Goal: Task Accomplishment & Management: Manage account settings

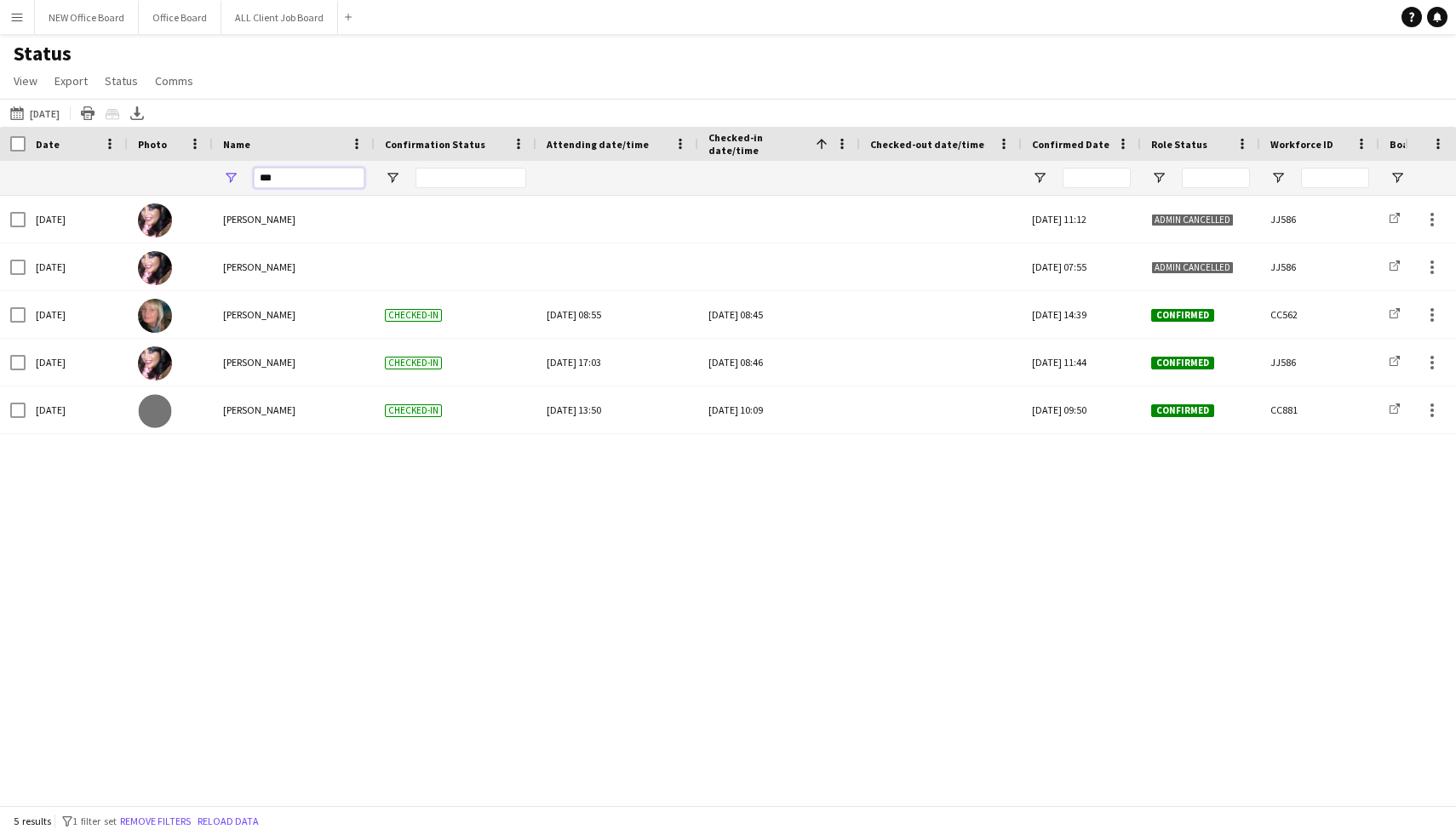
click at [299, 186] on input "***" at bounding box center [309, 177] width 110 height 20
type input "*"
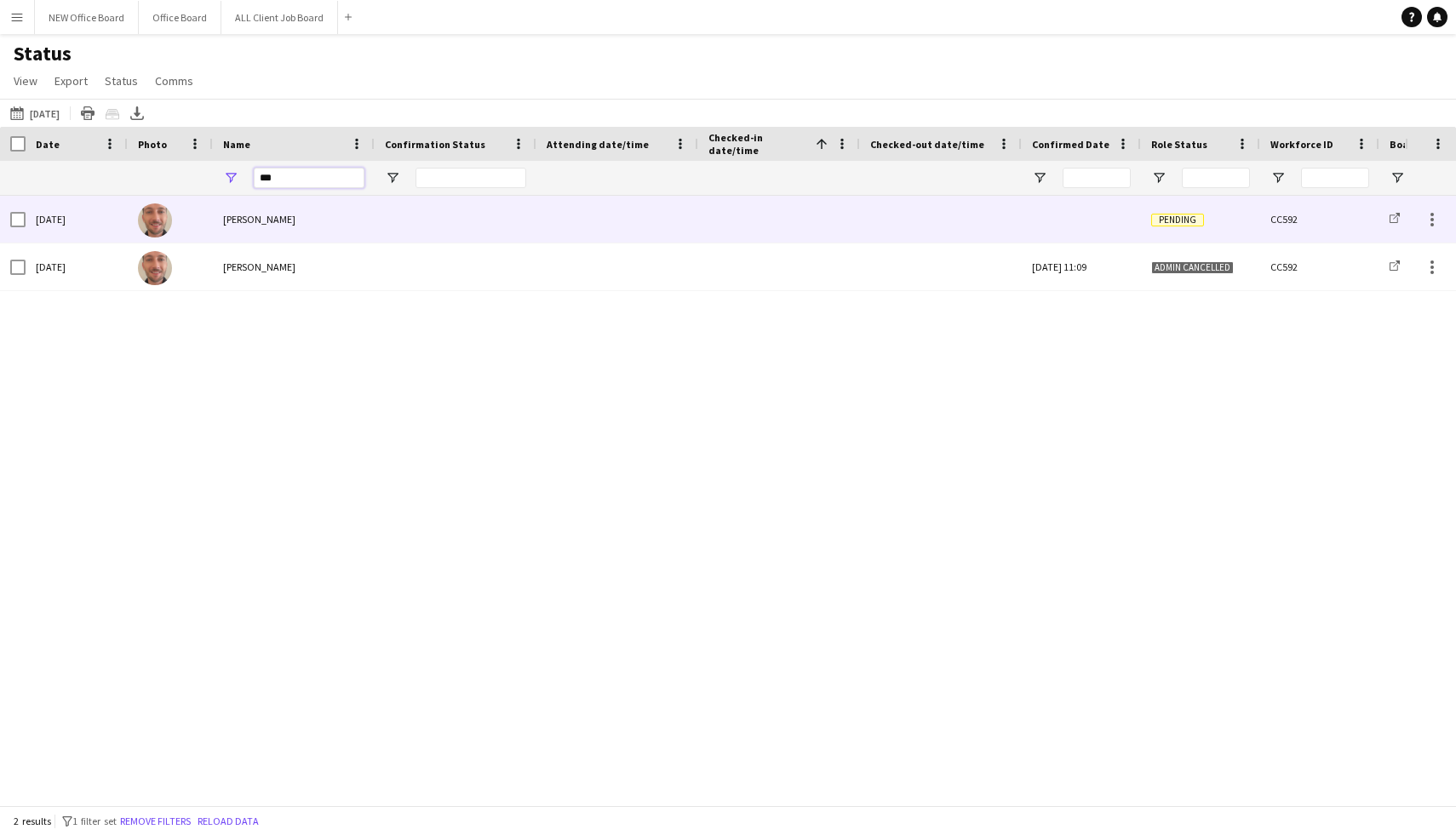
type input "***"
click at [745, 210] on div at bounding box center [779, 219] width 141 height 46
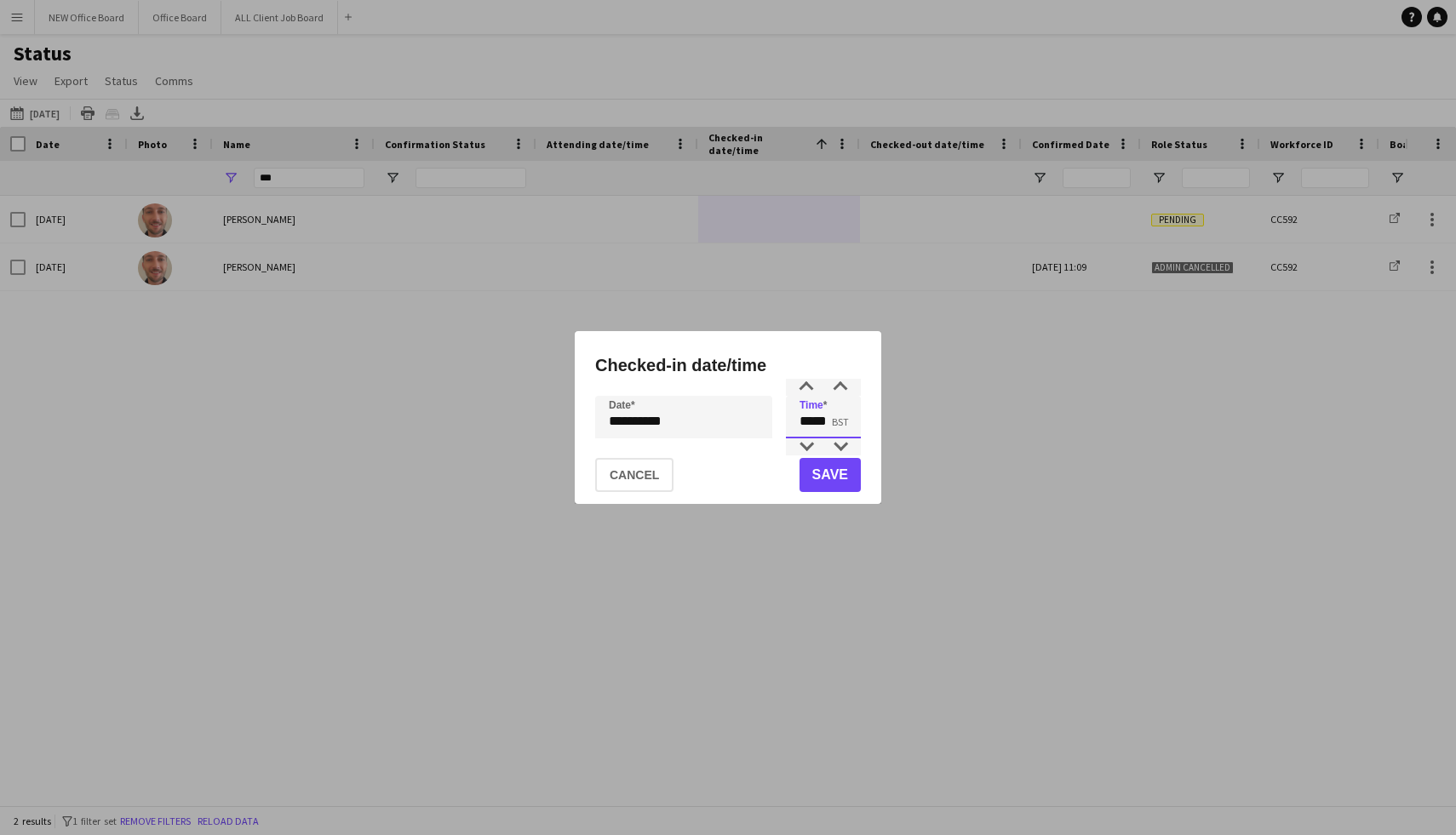
click at [814, 432] on input "*****" at bounding box center [822, 418] width 75 height 43
click at [848, 449] on div at bounding box center [840, 448] width 34 height 17
click at [846, 390] on div at bounding box center [840, 387] width 34 height 17
type input "*****"
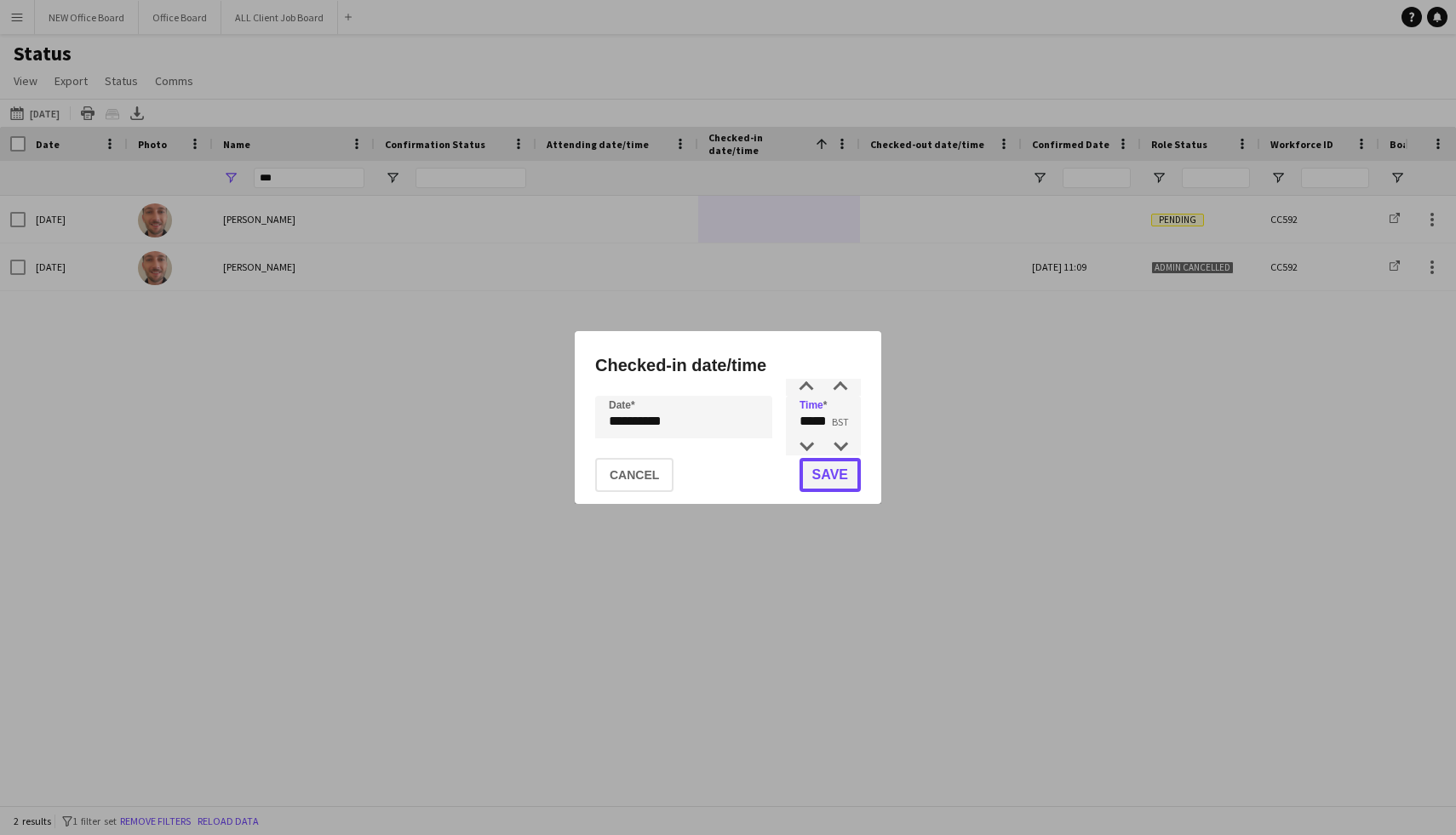
click at [838, 479] on button "Save" at bounding box center [829, 475] width 61 height 34
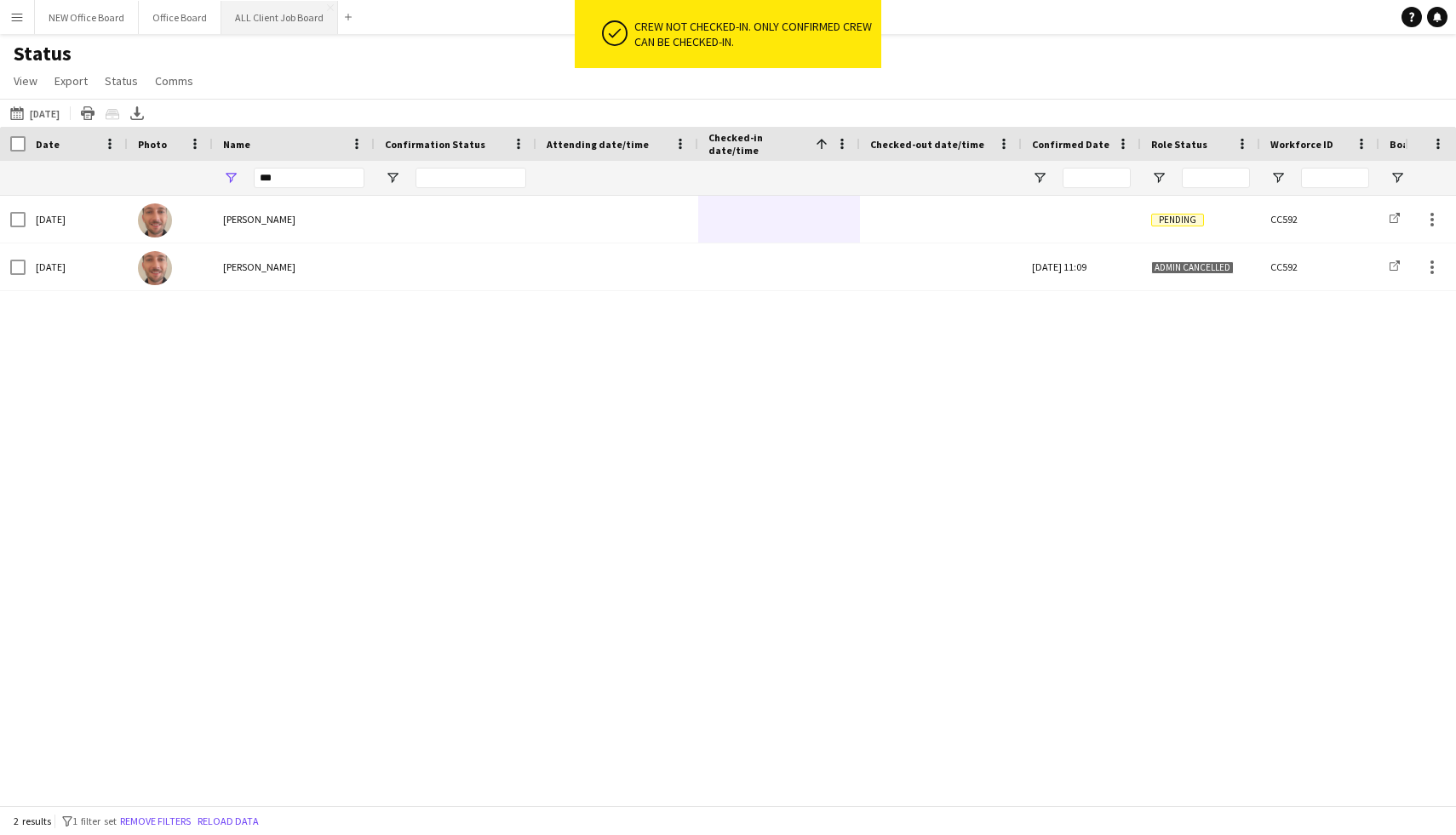
click at [265, 12] on button "ALL Client Job Board Close" at bounding box center [280, 17] width 116 height 33
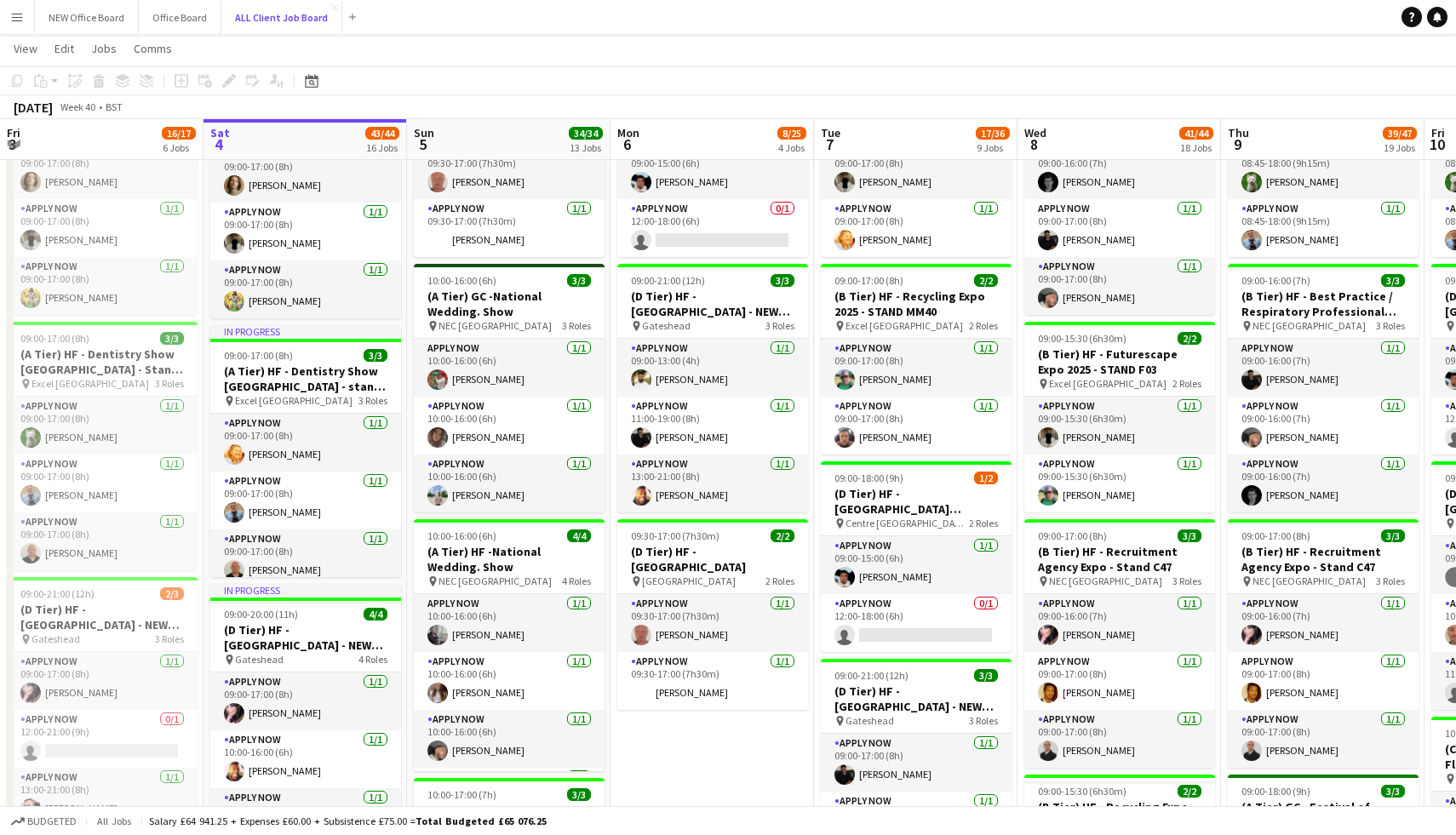
scroll to position [11, 0]
click at [255, 457] on app-card-role "APPLY NOW [DATE] 09:00-17:00 (8h) [PERSON_NAME]" at bounding box center [305, 433] width 191 height 58
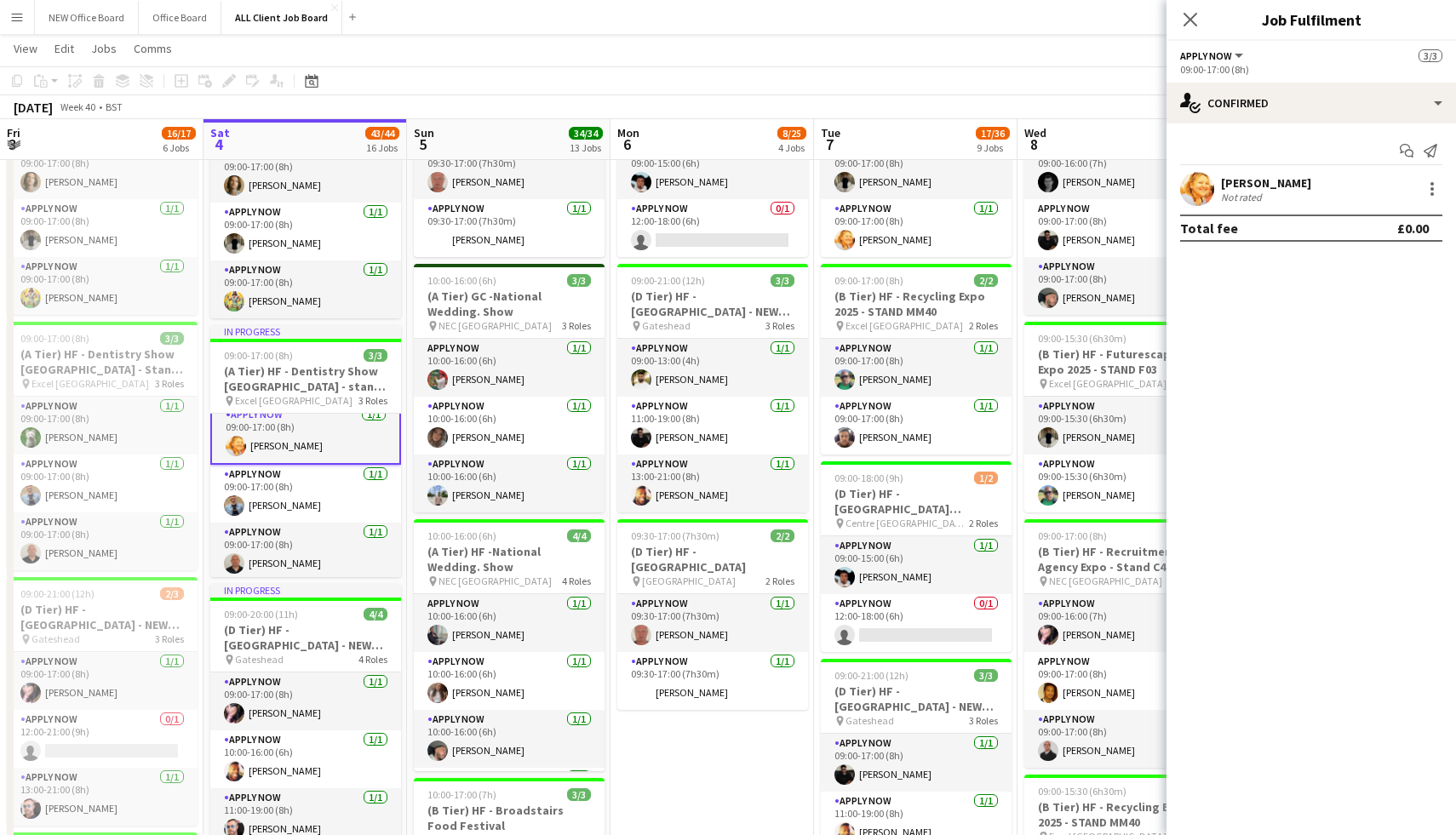
scroll to position [12, 0]
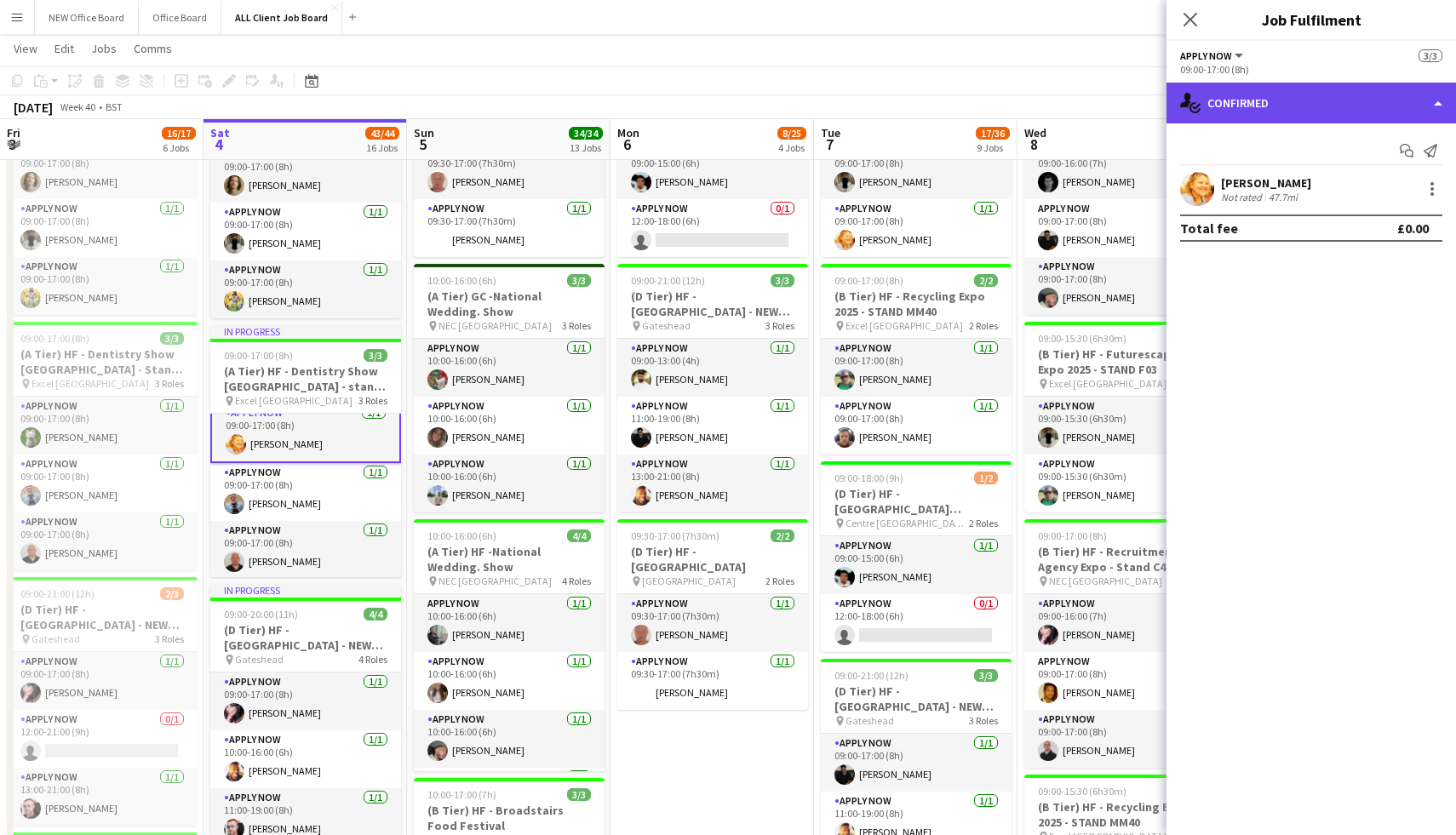
click at [1397, 99] on div "single-neutral-actions-check-2 Confirmed" at bounding box center [1311, 103] width 290 height 41
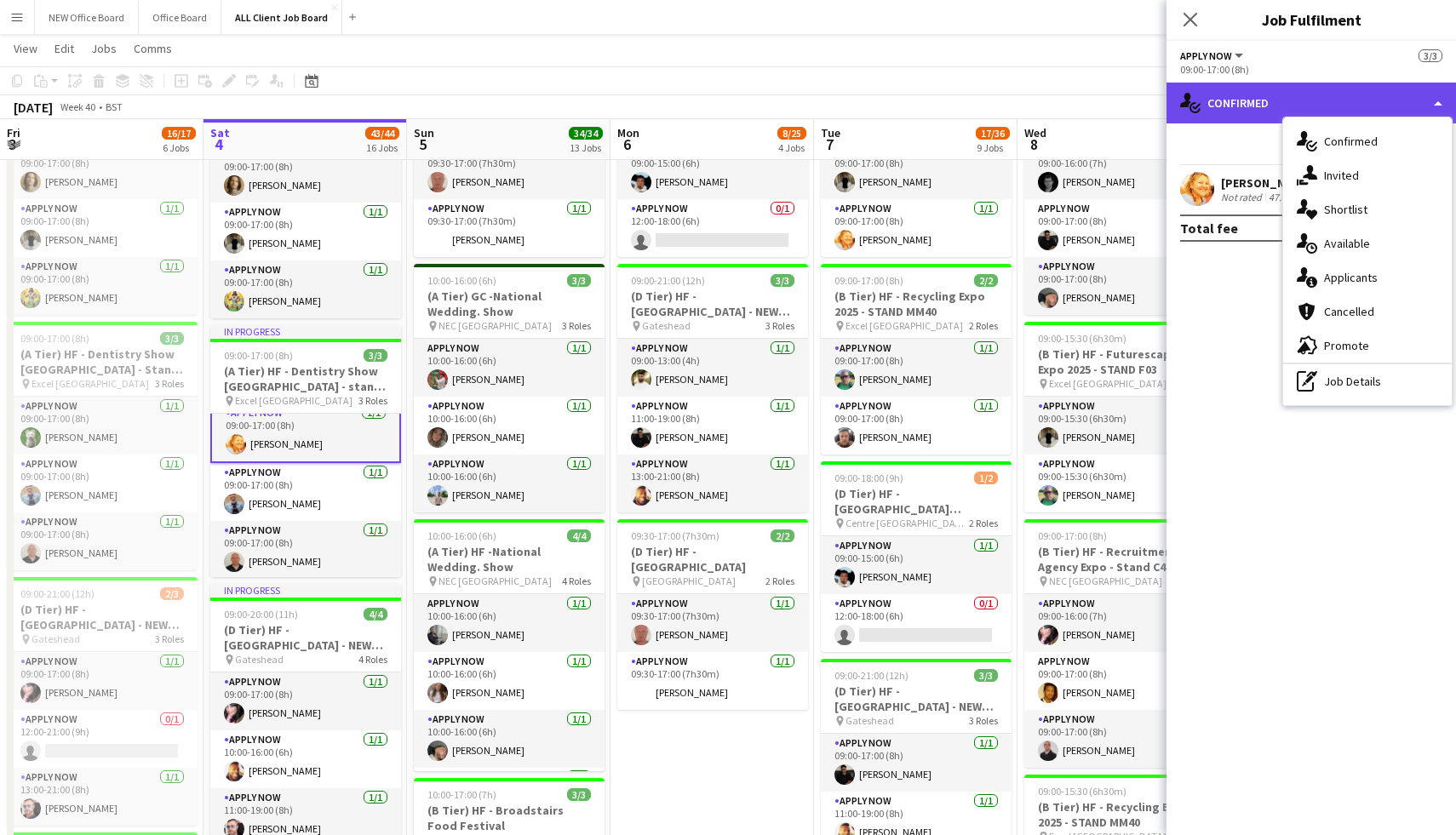
click at [1245, 93] on div "single-neutral-actions-check-2 Confirmed" at bounding box center [1311, 103] width 290 height 41
click at [1213, 295] on mat-expansion-panel "check Confirmed Start chat Send notification [PERSON_NAME] Not rated 47.7mi Tot…" at bounding box center [1311, 479] width 290 height 712
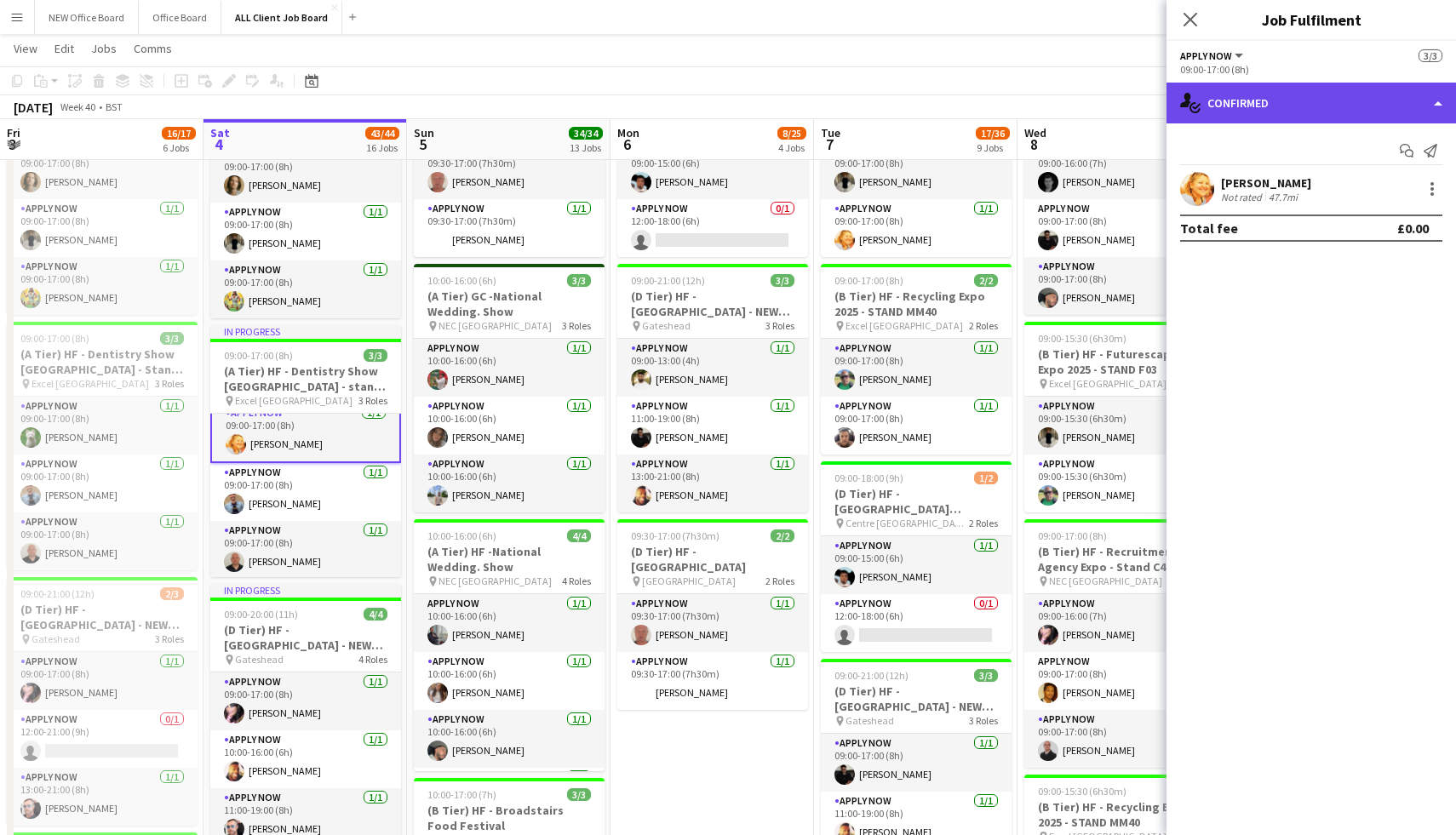
click at [1348, 98] on div "single-neutral-actions-check-2 Confirmed" at bounding box center [1311, 103] width 290 height 41
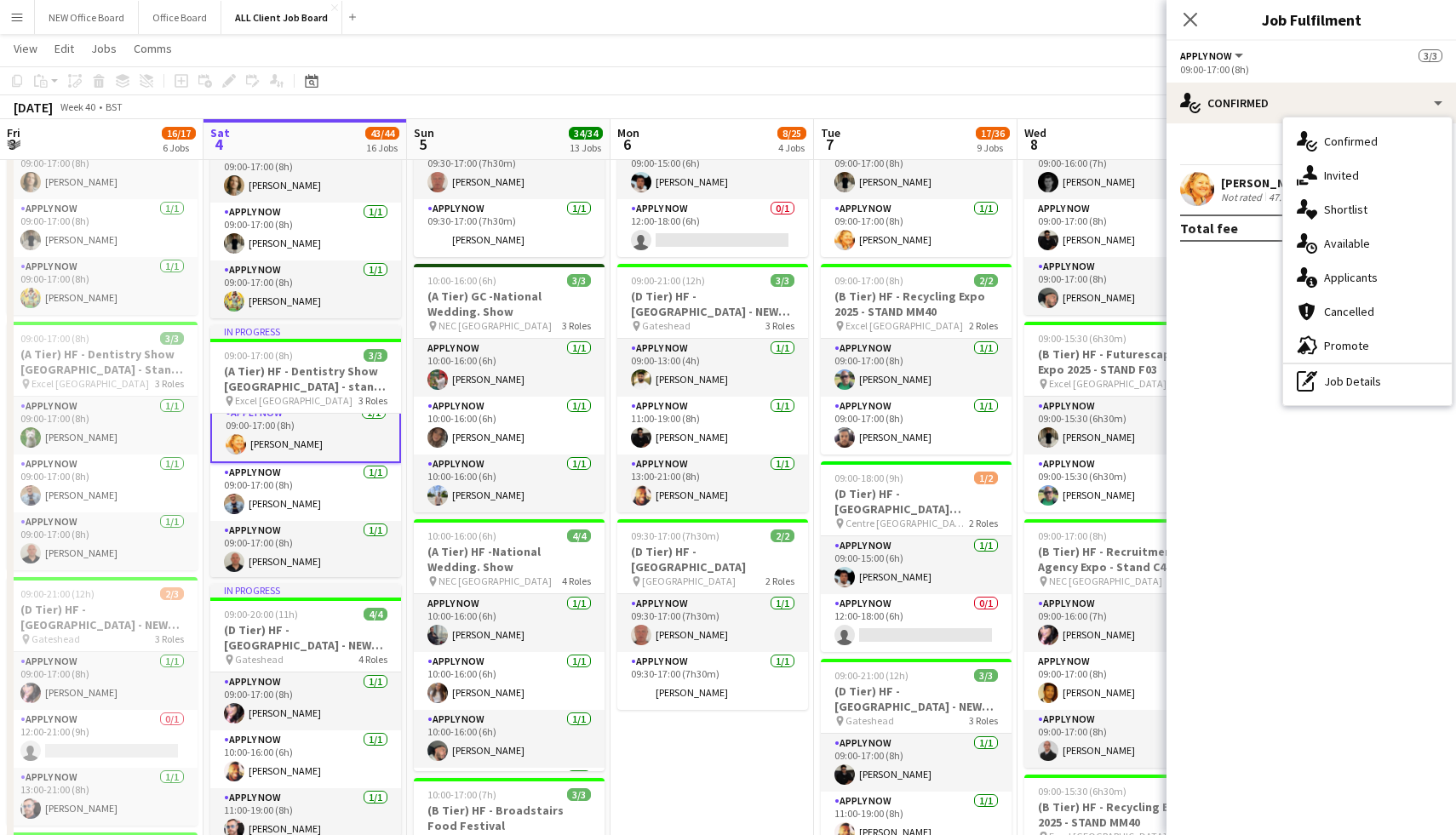
click at [1292, 74] on div "09:00-17:00 (8h)" at bounding box center [1311, 69] width 263 height 13
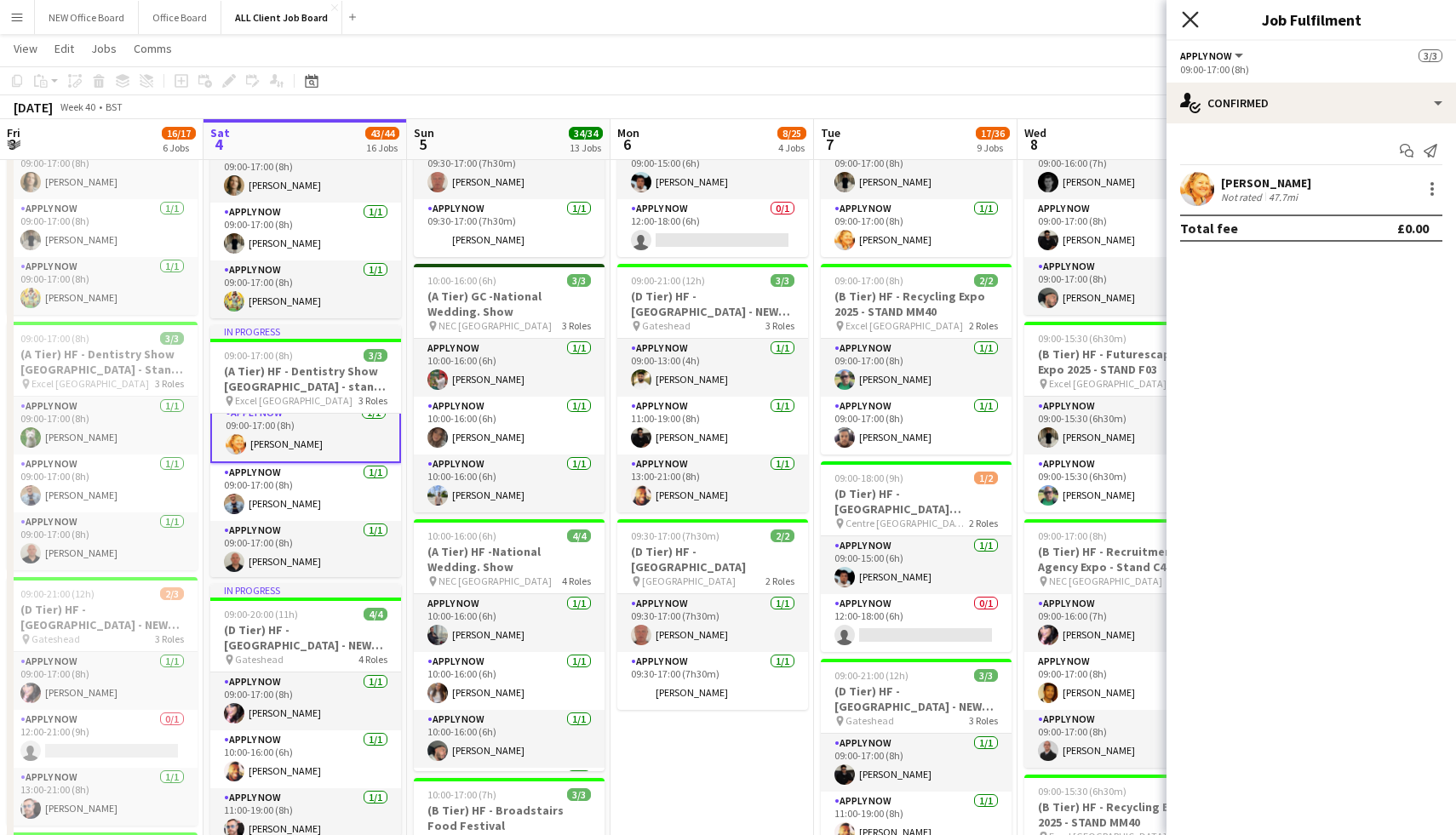
click at [1196, 17] on icon "Close pop-in" at bounding box center [1190, 18] width 16 height 16
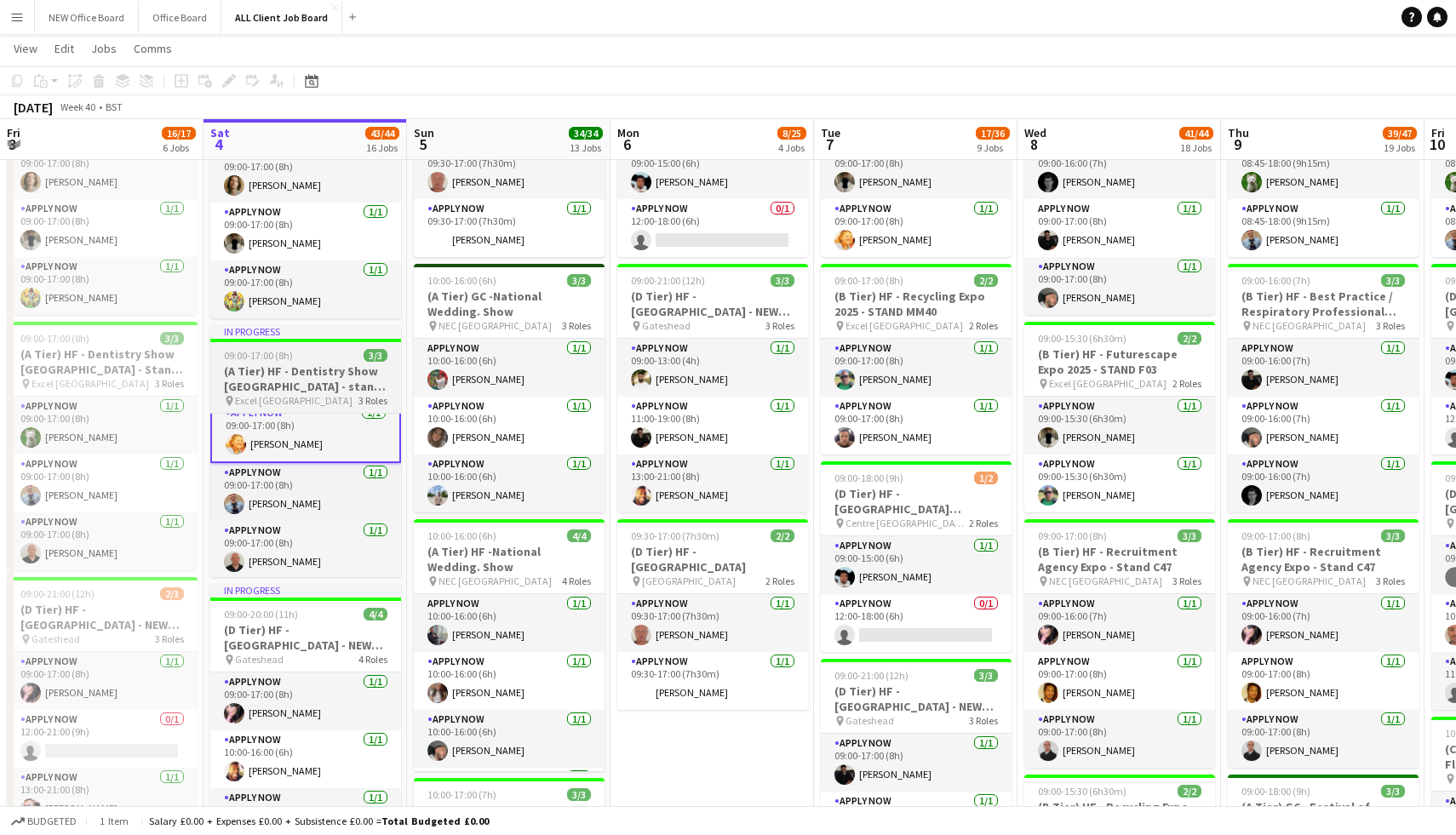
click at [318, 374] on h3 "(A Tier) HF - Dentistry Show [GEOGRAPHIC_DATA] - stand A41" at bounding box center [305, 379] width 191 height 31
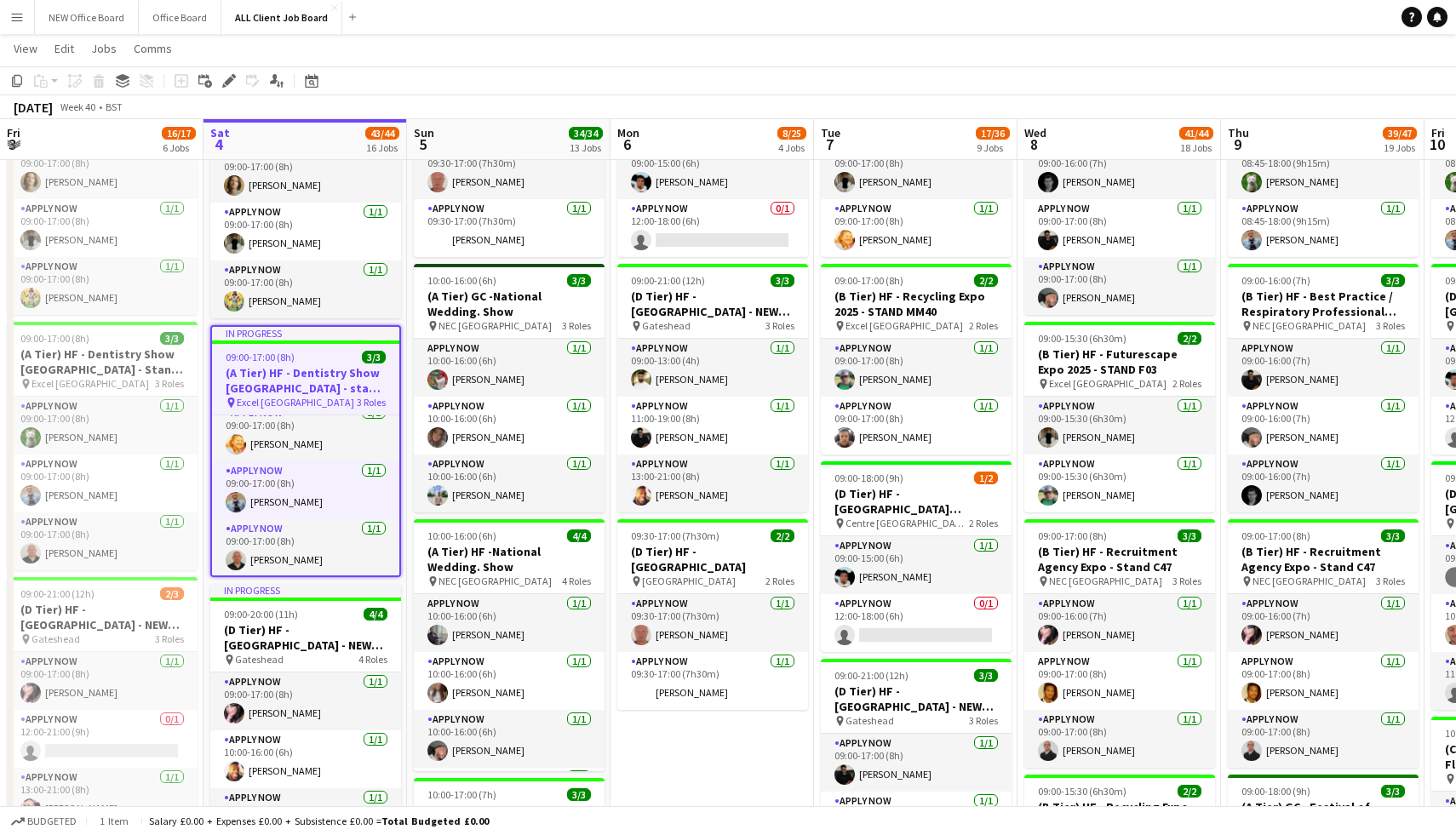
scroll to position [11, 0]
click at [324, 374] on h3 "(A Tier) HF - Dentistry Show [GEOGRAPHIC_DATA] - stand A41" at bounding box center [305, 381] width 187 height 31
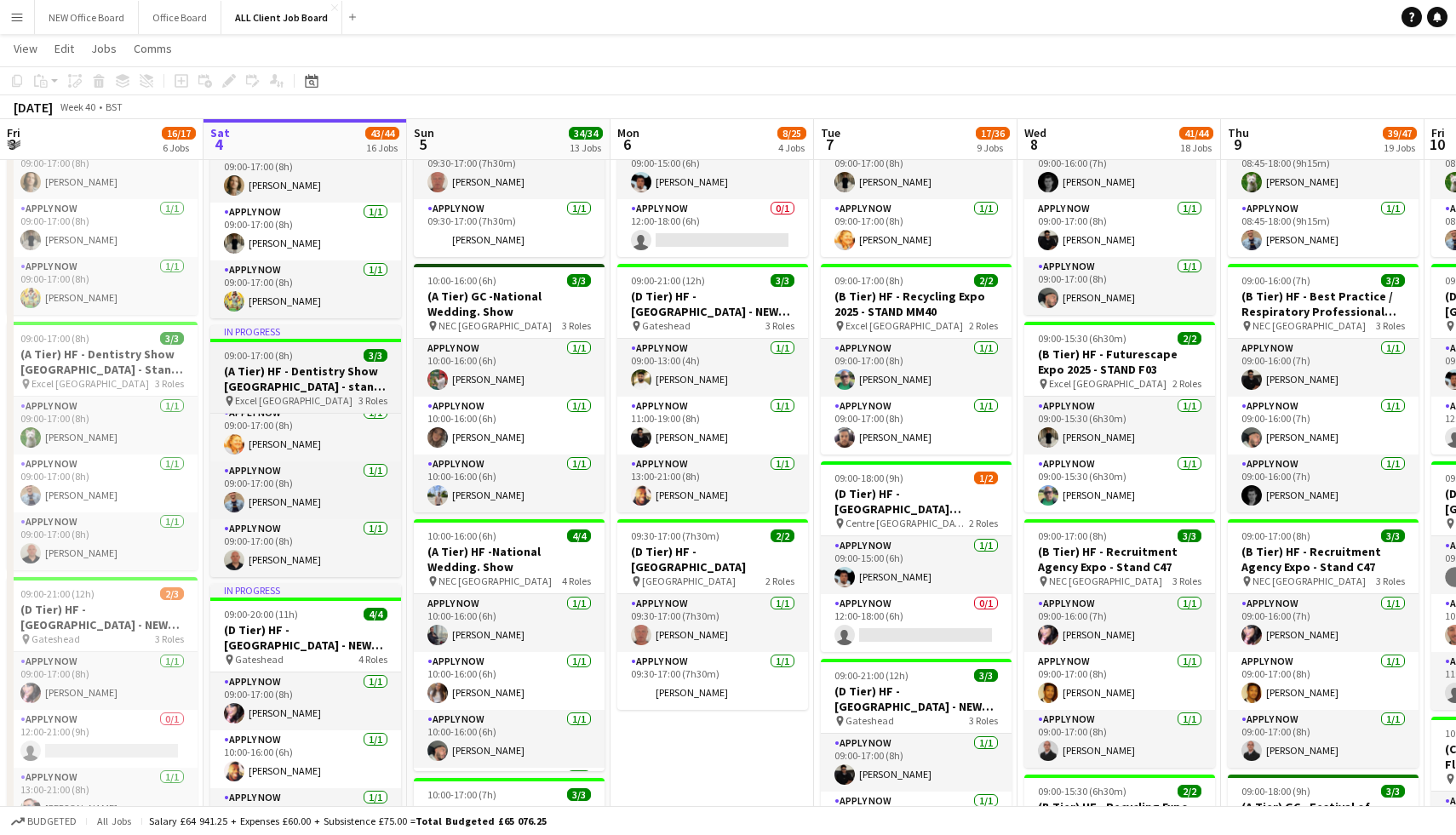
click at [324, 374] on h3 "(A Tier) HF - Dentistry Show [GEOGRAPHIC_DATA] - stand A41" at bounding box center [305, 379] width 191 height 31
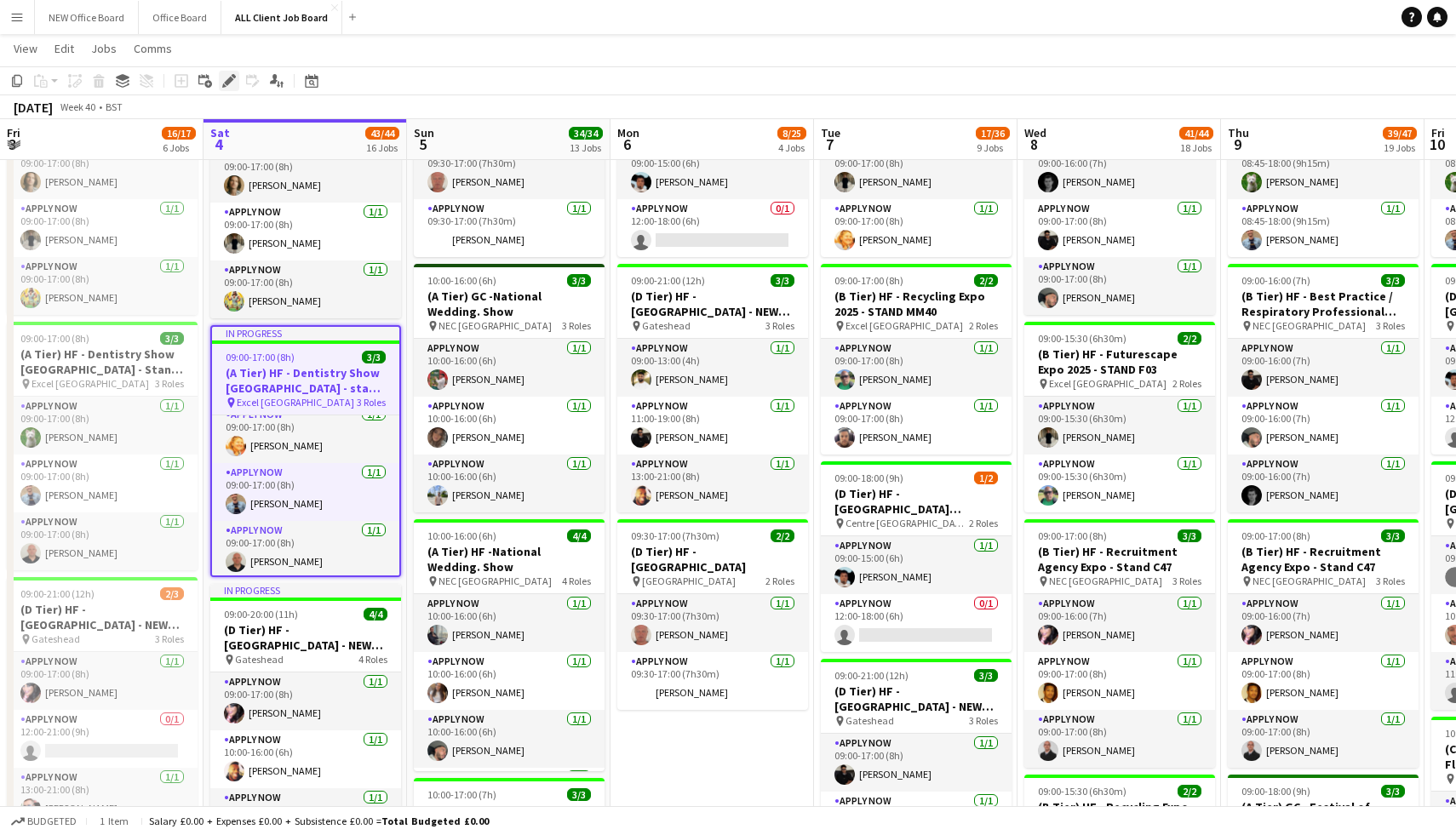
click at [232, 81] on icon at bounding box center [229, 81] width 10 height 10
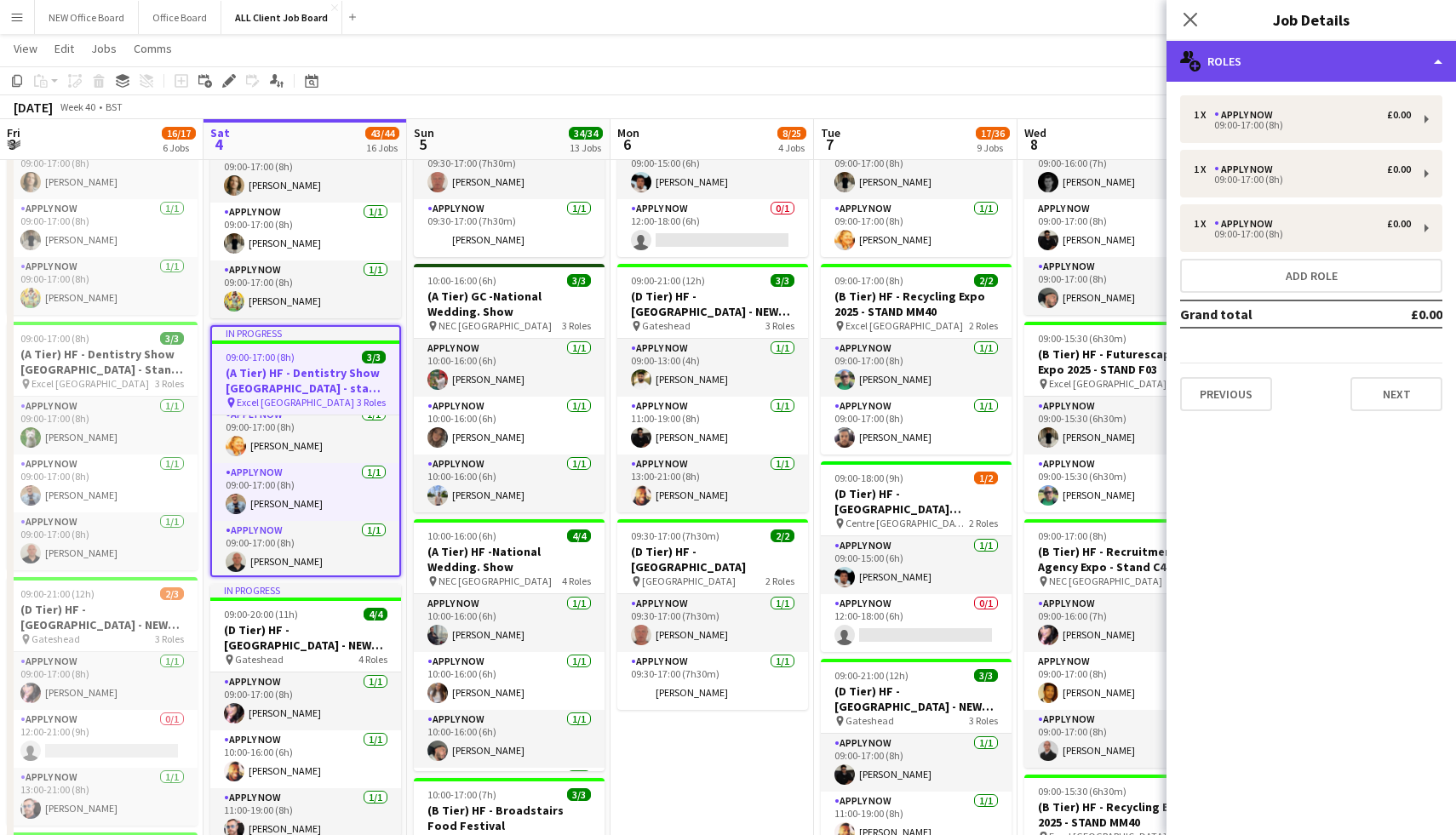
click at [1252, 56] on div "multiple-users-add Roles" at bounding box center [1311, 61] width 290 height 41
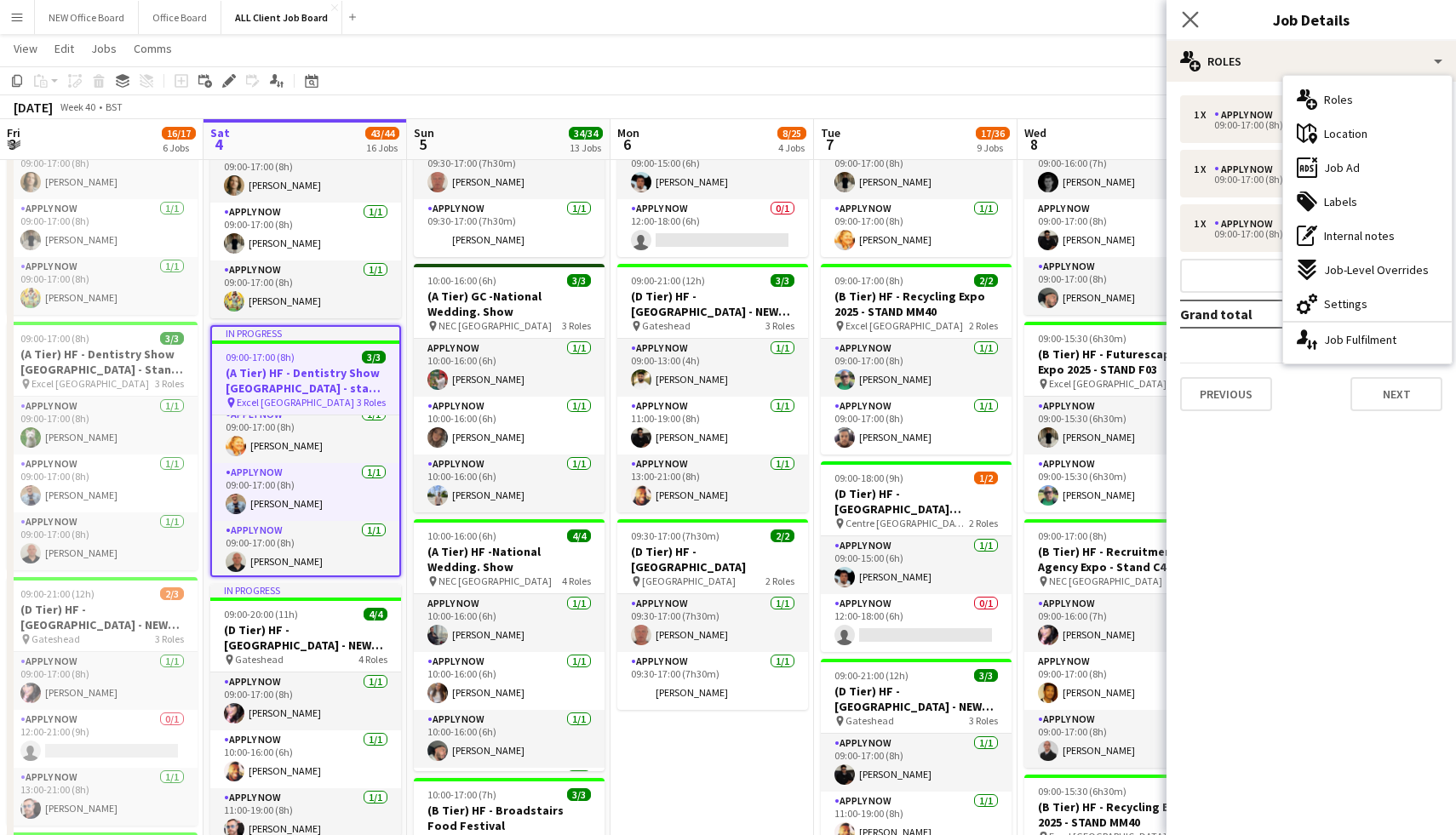
click at [1186, 28] on app-icon "Close pop-in" at bounding box center [1190, 19] width 24 height 24
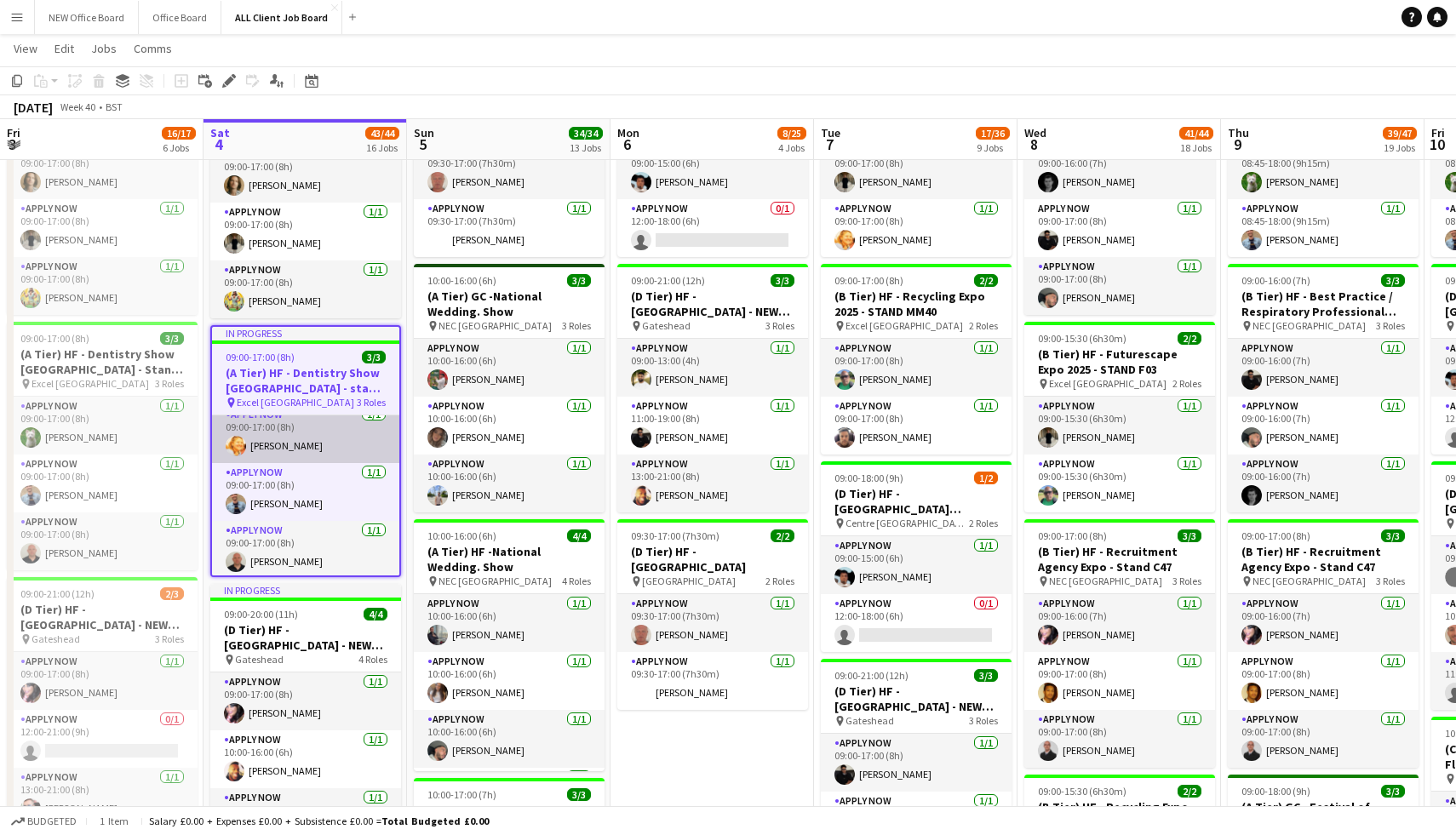
scroll to position [0, 0]
click at [289, 468] on app-card-role "APPLY NOW [DATE] 09:00-17:00 (8h) [PERSON_NAME]" at bounding box center [305, 445] width 187 height 58
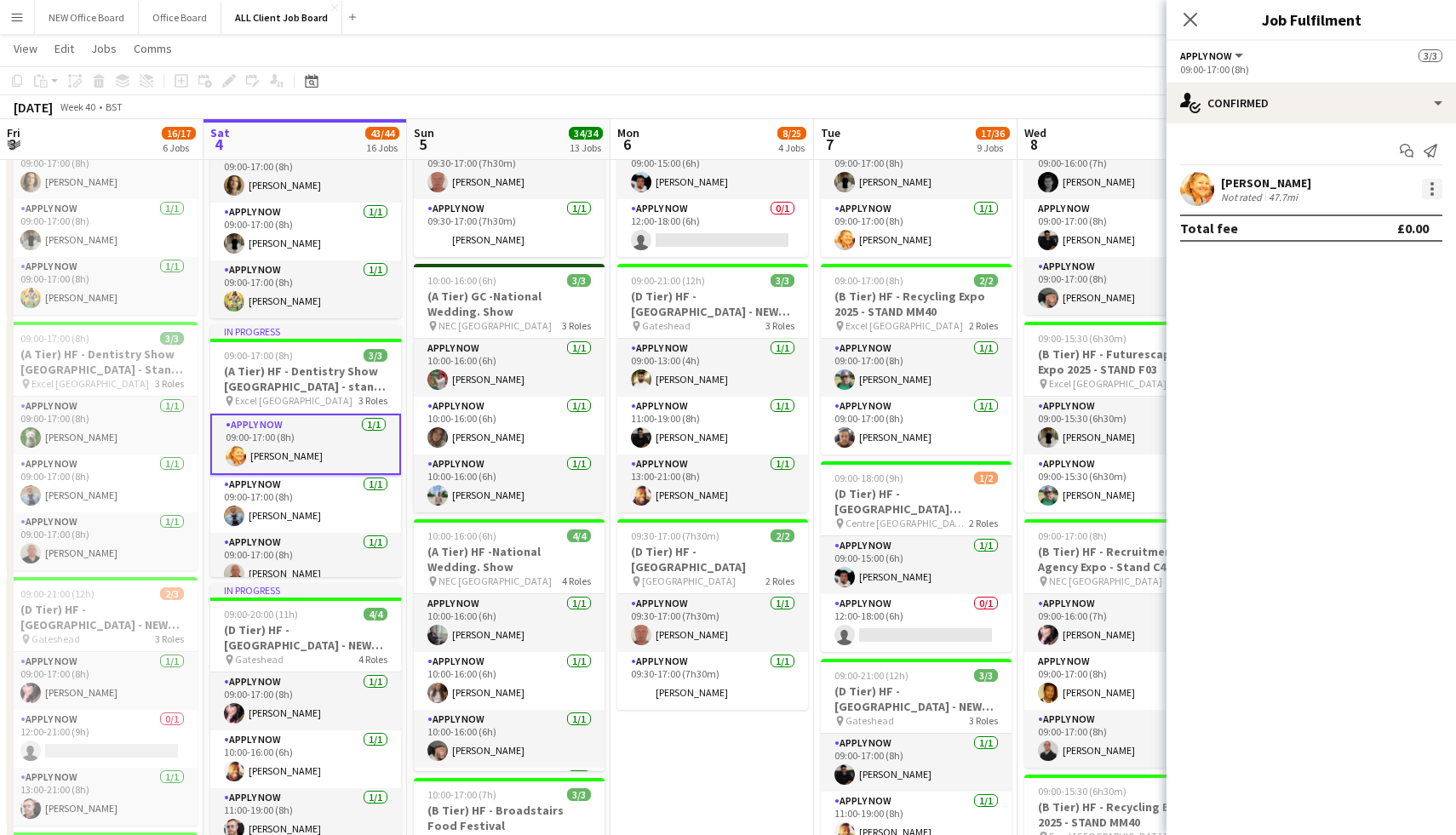
click at [1430, 181] on div at bounding box center [1432, 189] width 20 height 20
click at [1388, 381] on span "Remove" at bounding box center [1376, 384] width 106 height 15
click at [1276, 191] on input at bounding box center [1319, 189] width 198 height 20
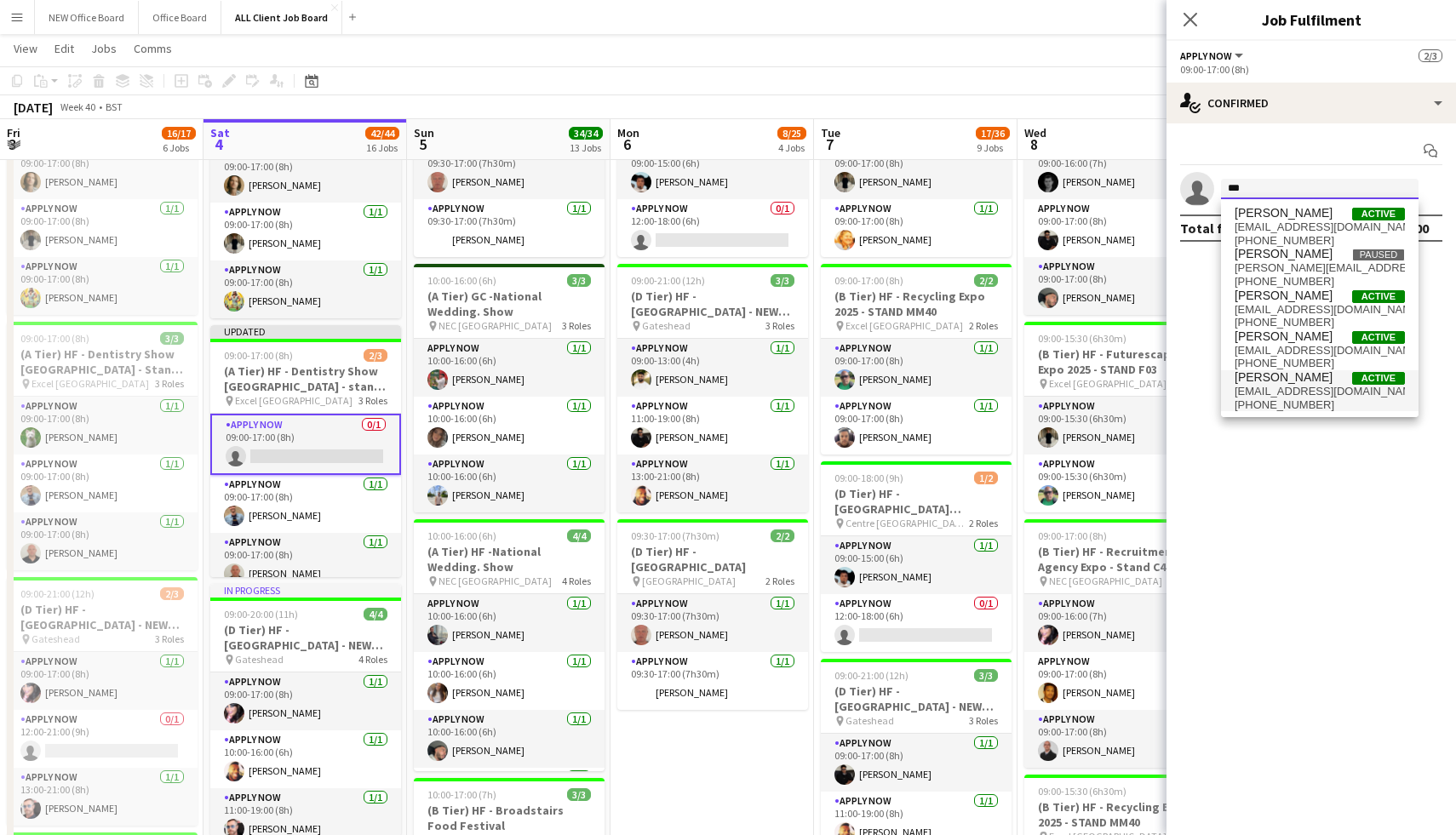
type input "***"
click at [1298, 381] on span "[PERSON_NAME]" at bounding box center [1283, 377] width 98 height 15
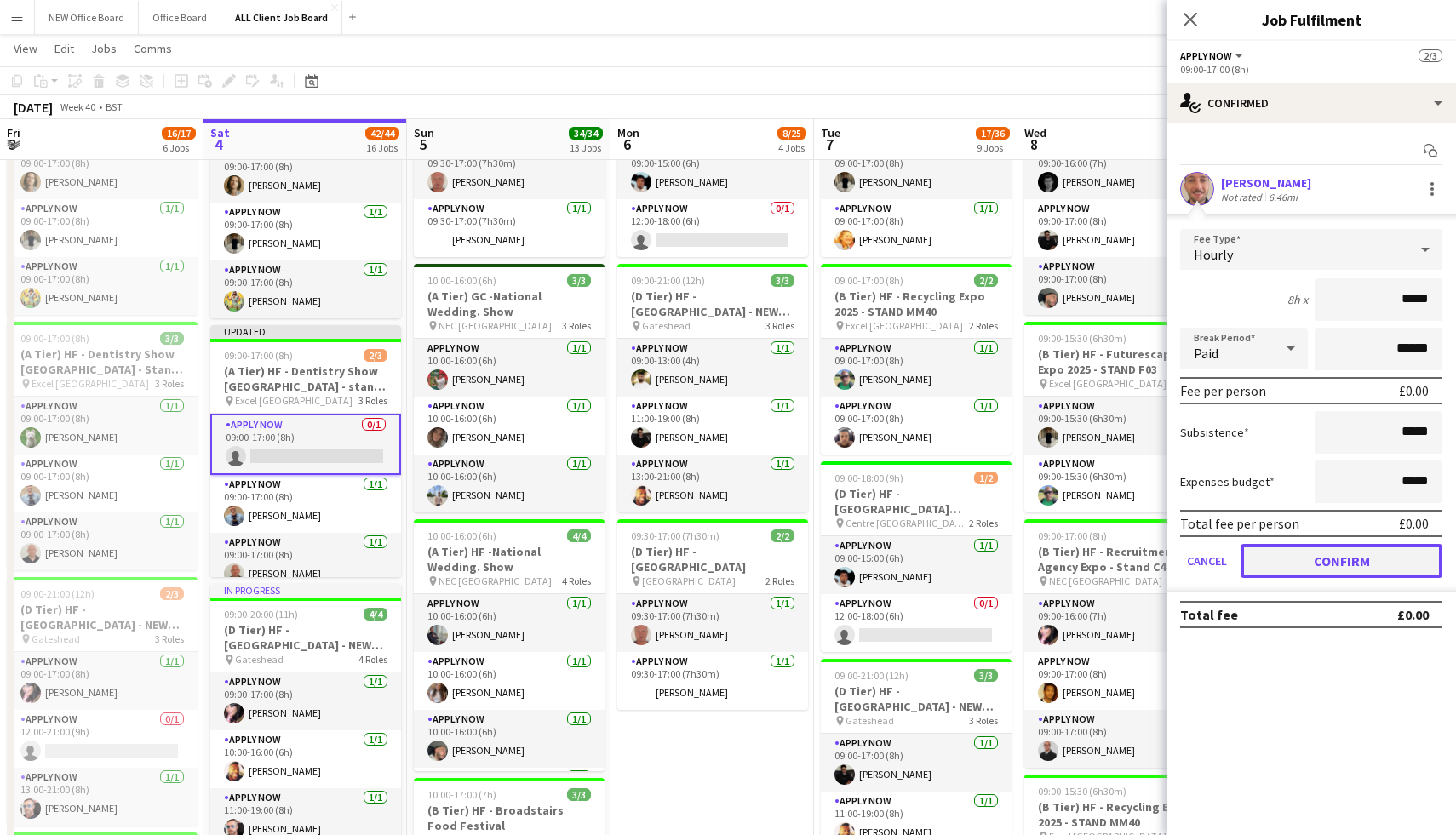
click at [1300, 554] on button "Confirm" at bounding box center [1342, 561] width 201 height 34
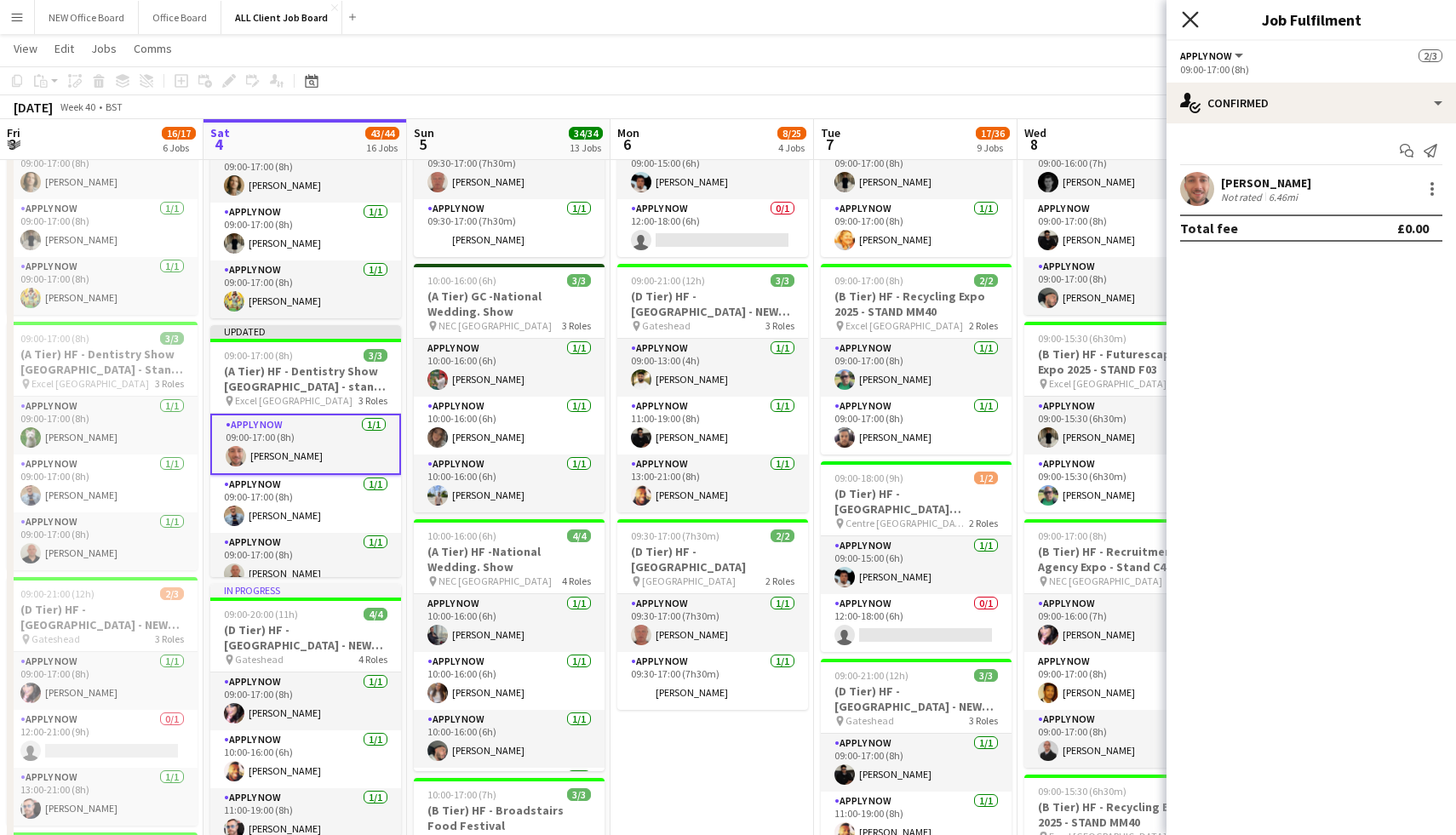
click at [1194, 18] on icon "Close pop-in" at bounding box center [1190, 18] width 16 height 16
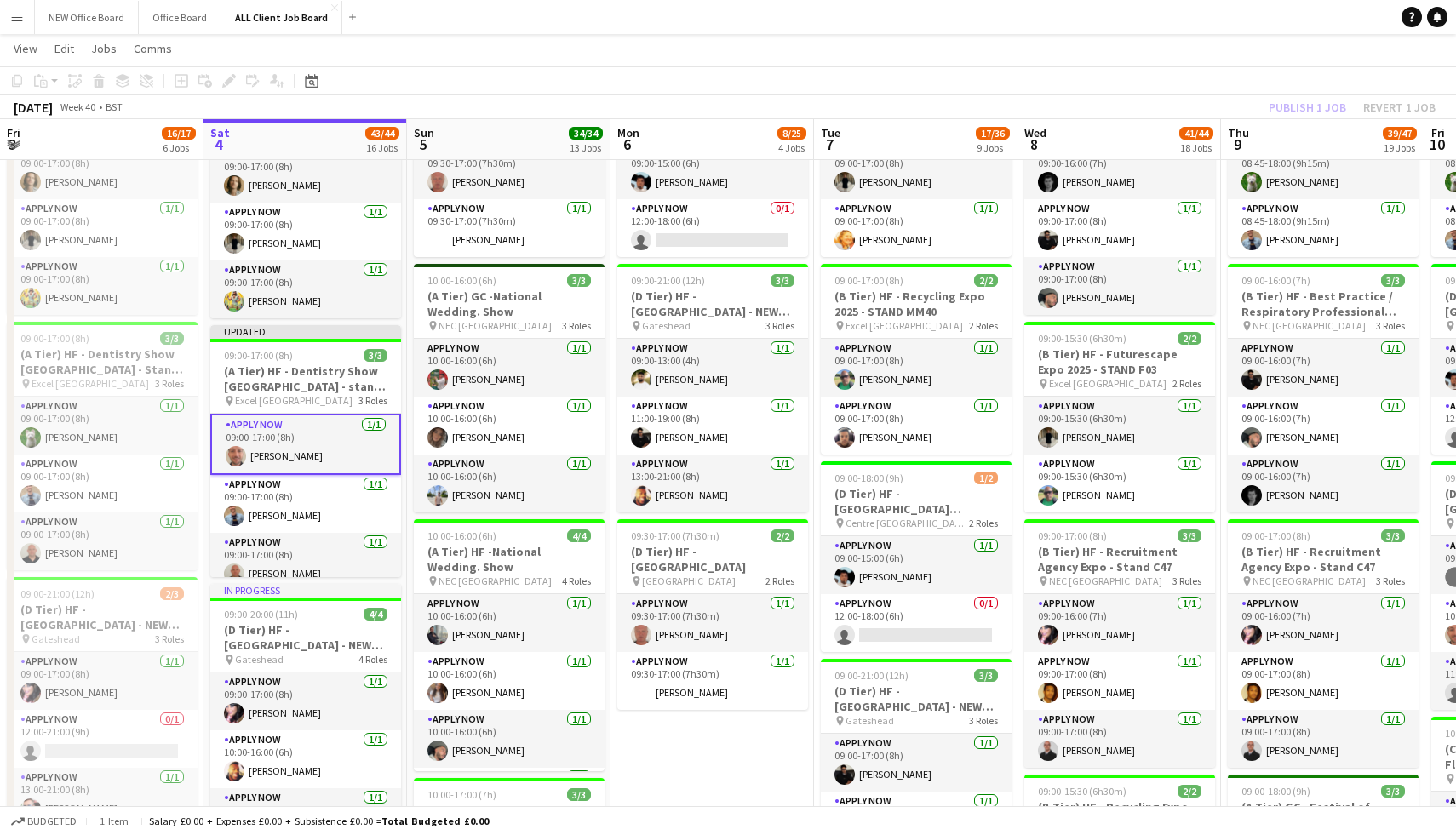
click at [15, 20] on app-icon "Menu" at bounding box center [17, 17] width 14 height 14
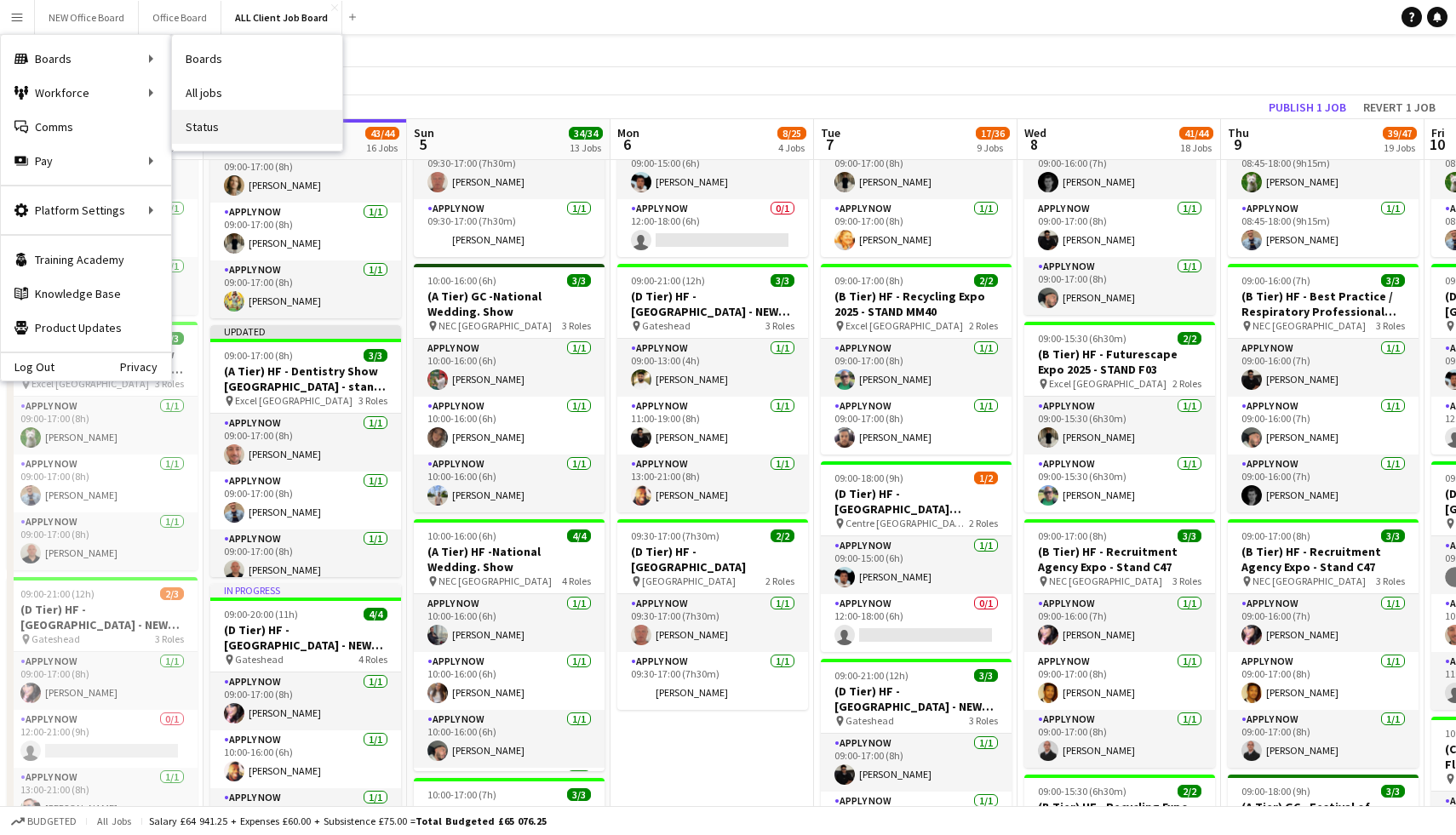
click at [207, 118] on link "Status" at bounding box center [258, 126] width 170 height 34
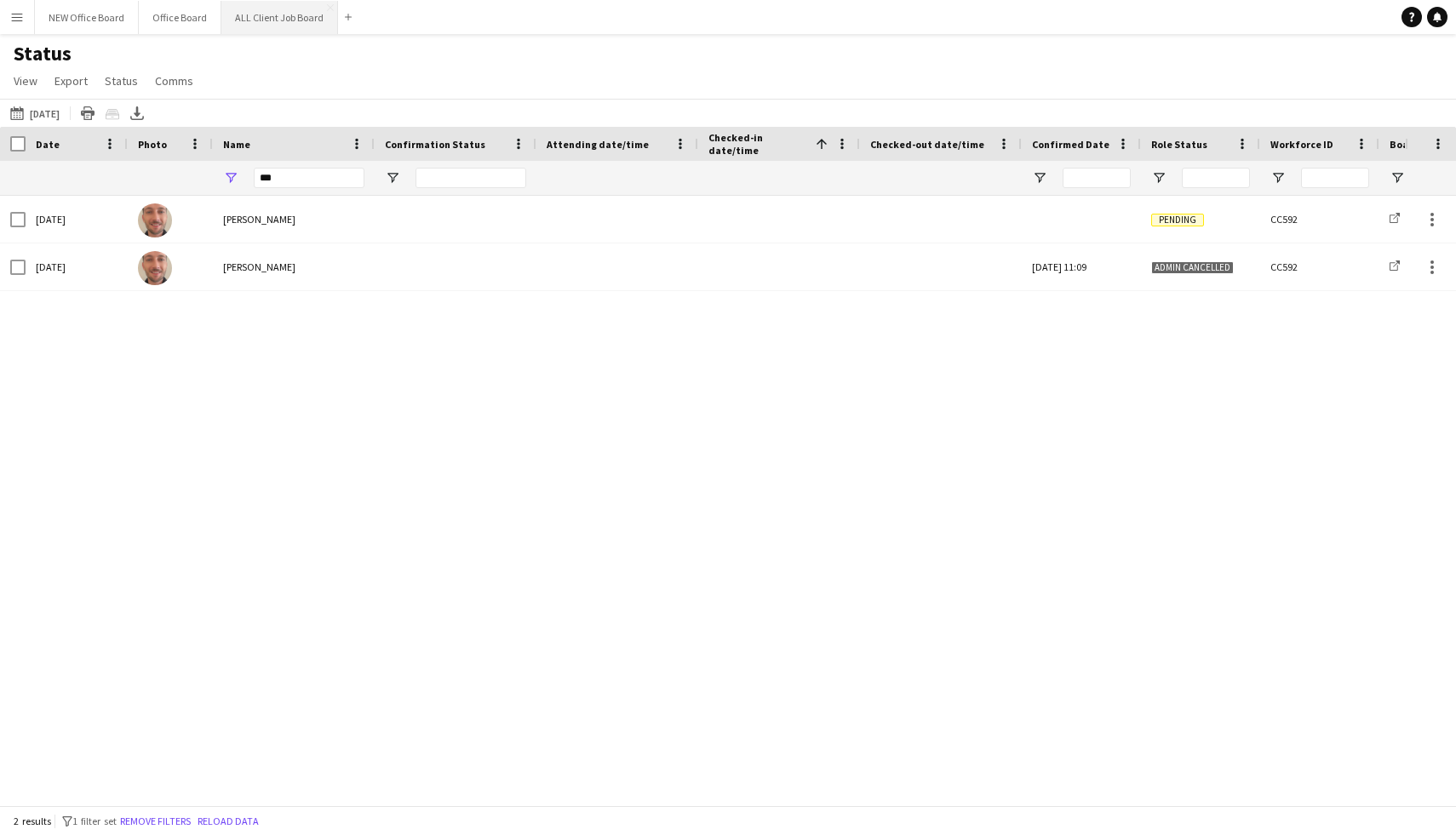
click at [309, 31] on button "ALL Client Job Board Close" at bounding box center [280, 17] width 116 height 33
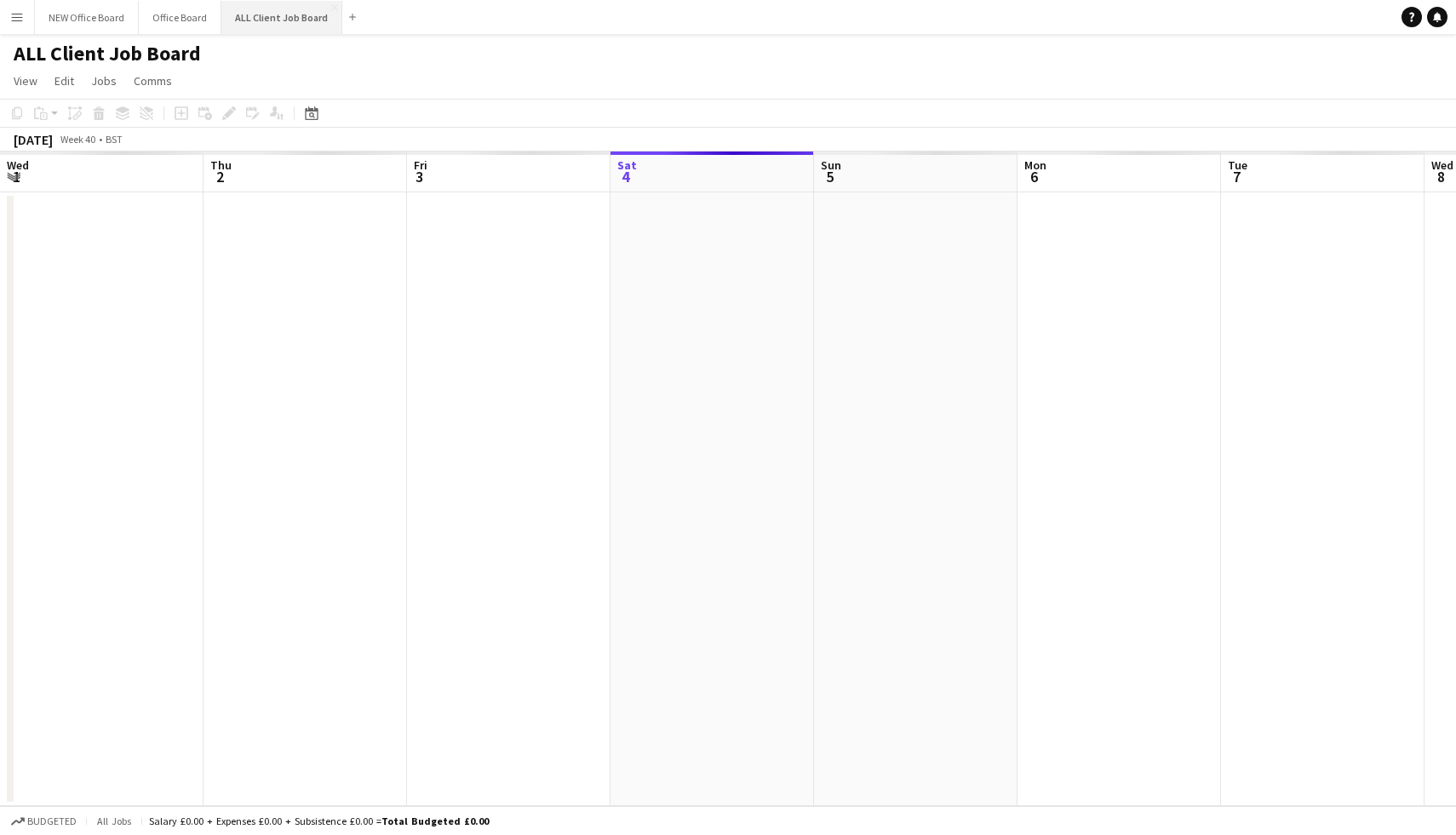
scroll to position [0, 407]
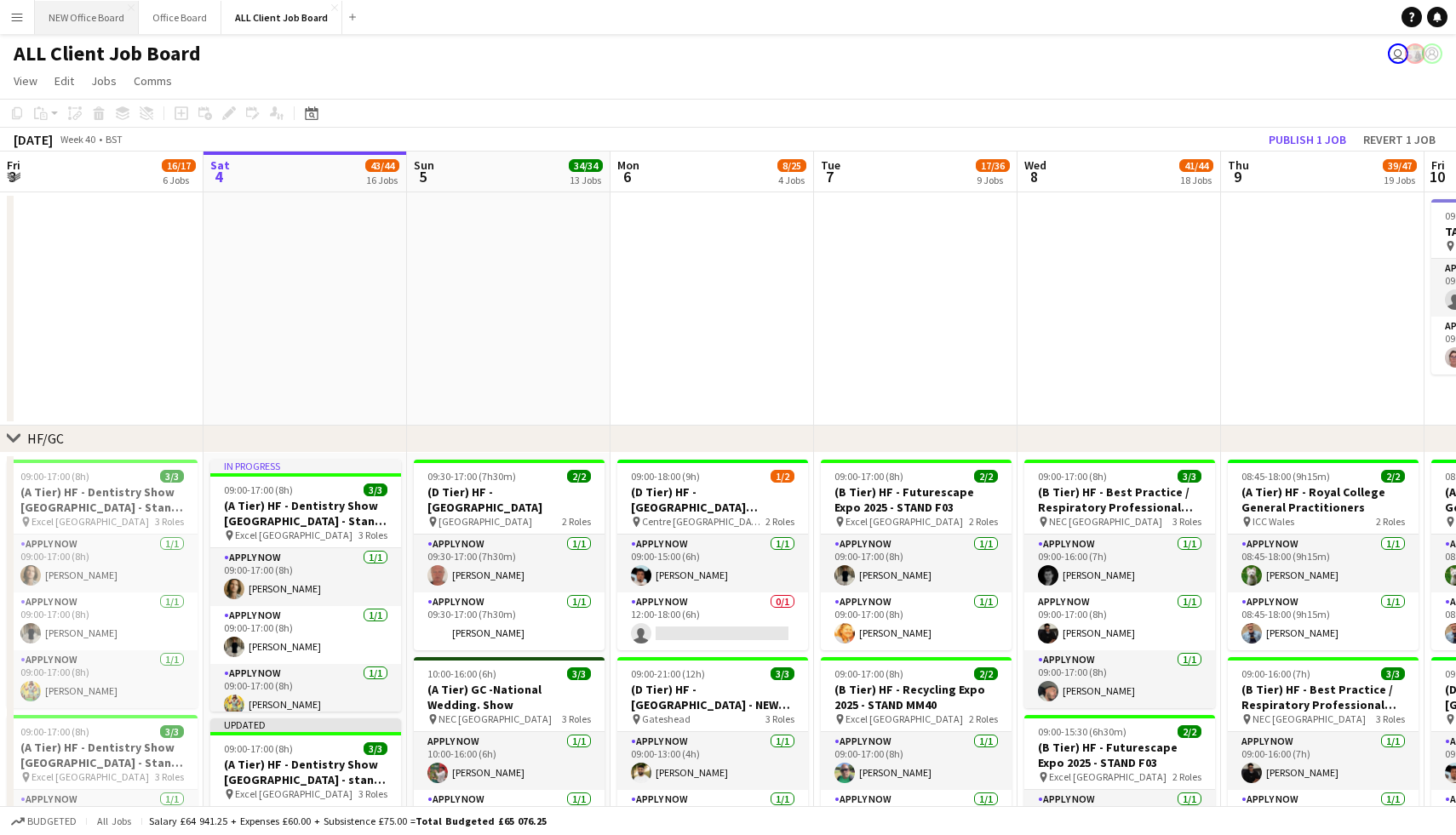
click at [102, 26] on button "NEW Office Board Close" at bounding box center [86, 17] width 104 height 33
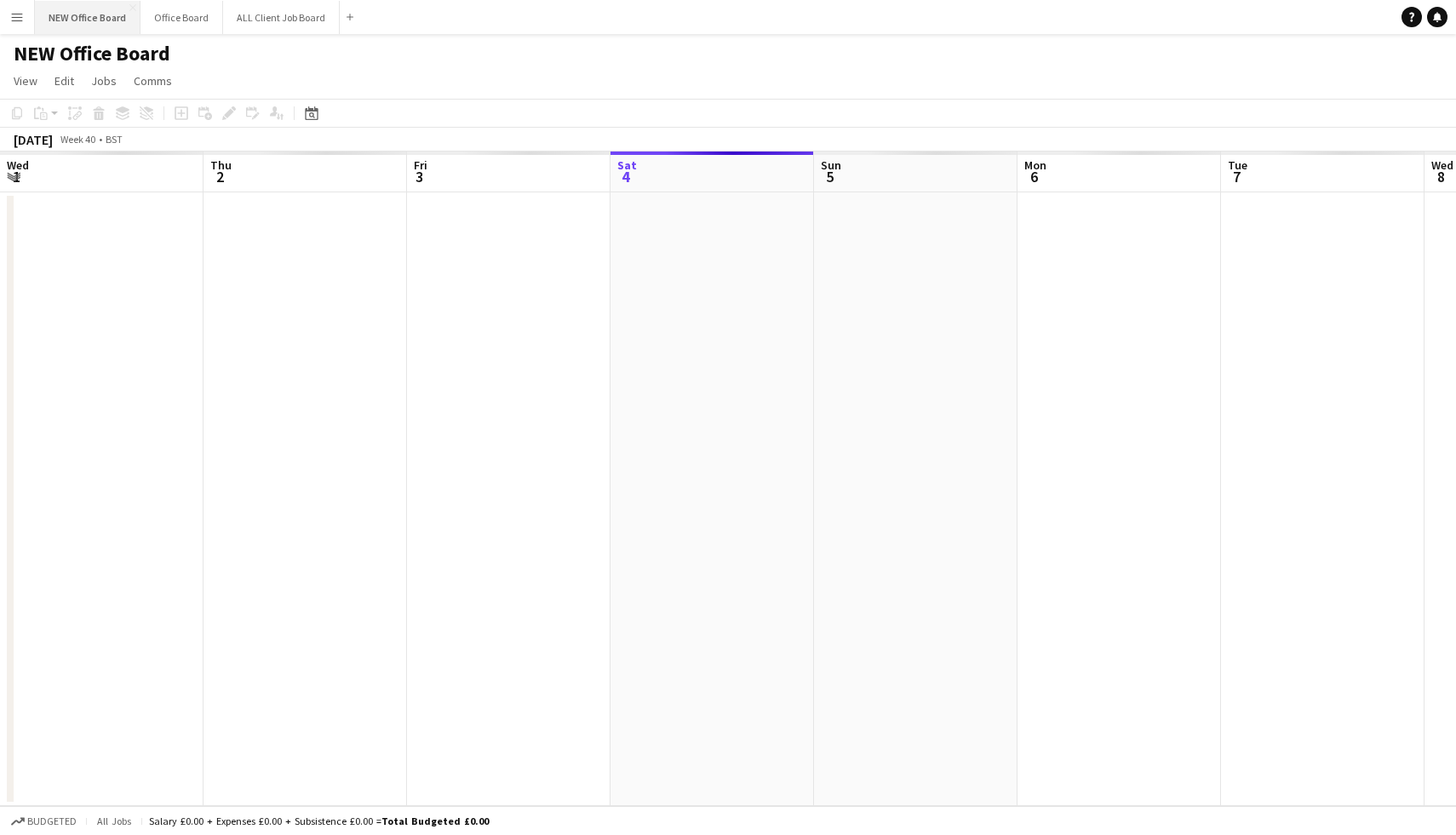
scroll to position [0, 407]
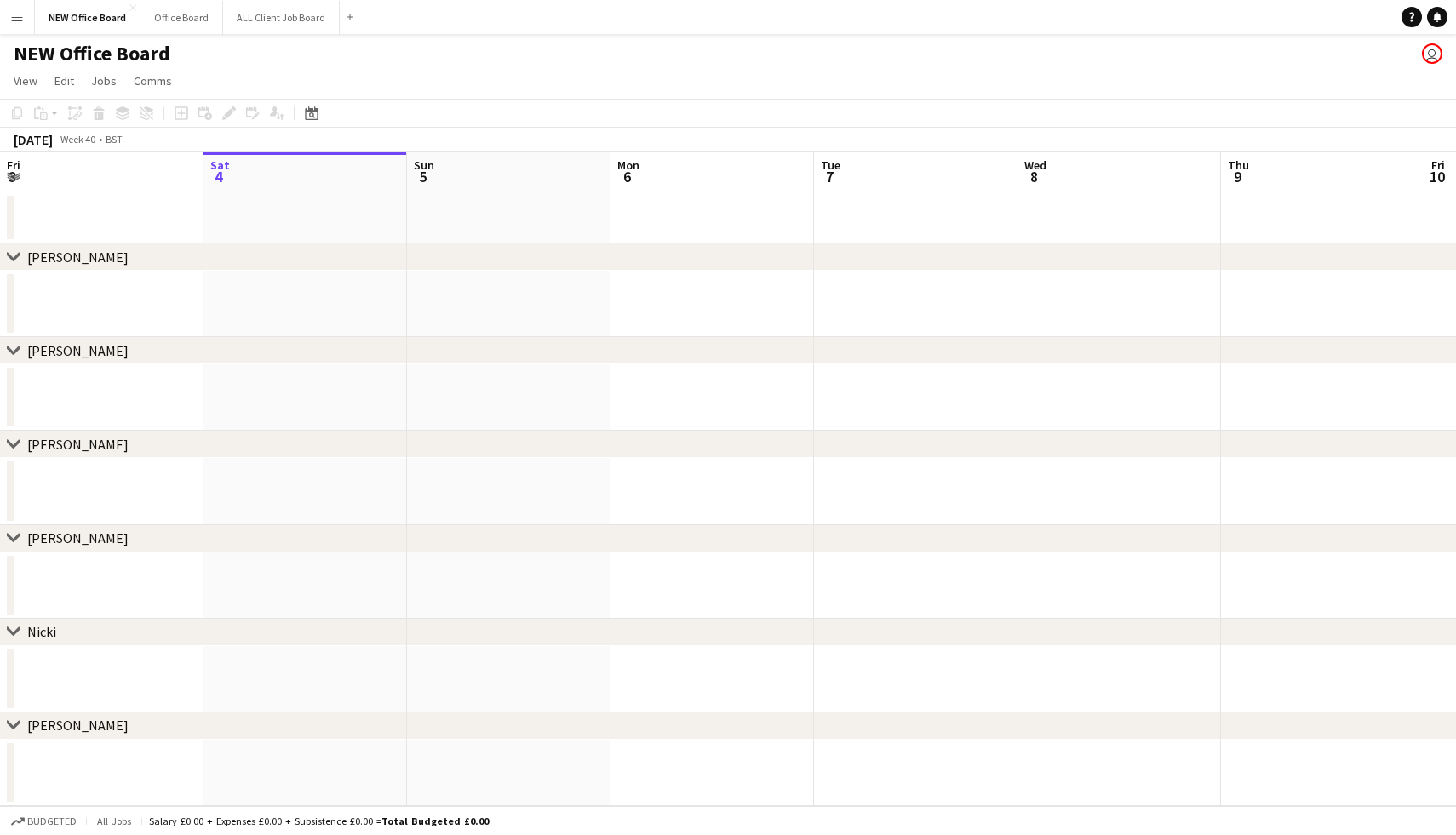
click at [20, 11] on app-icon "Menu" at bounding box center [17, 17] width 14 height 14
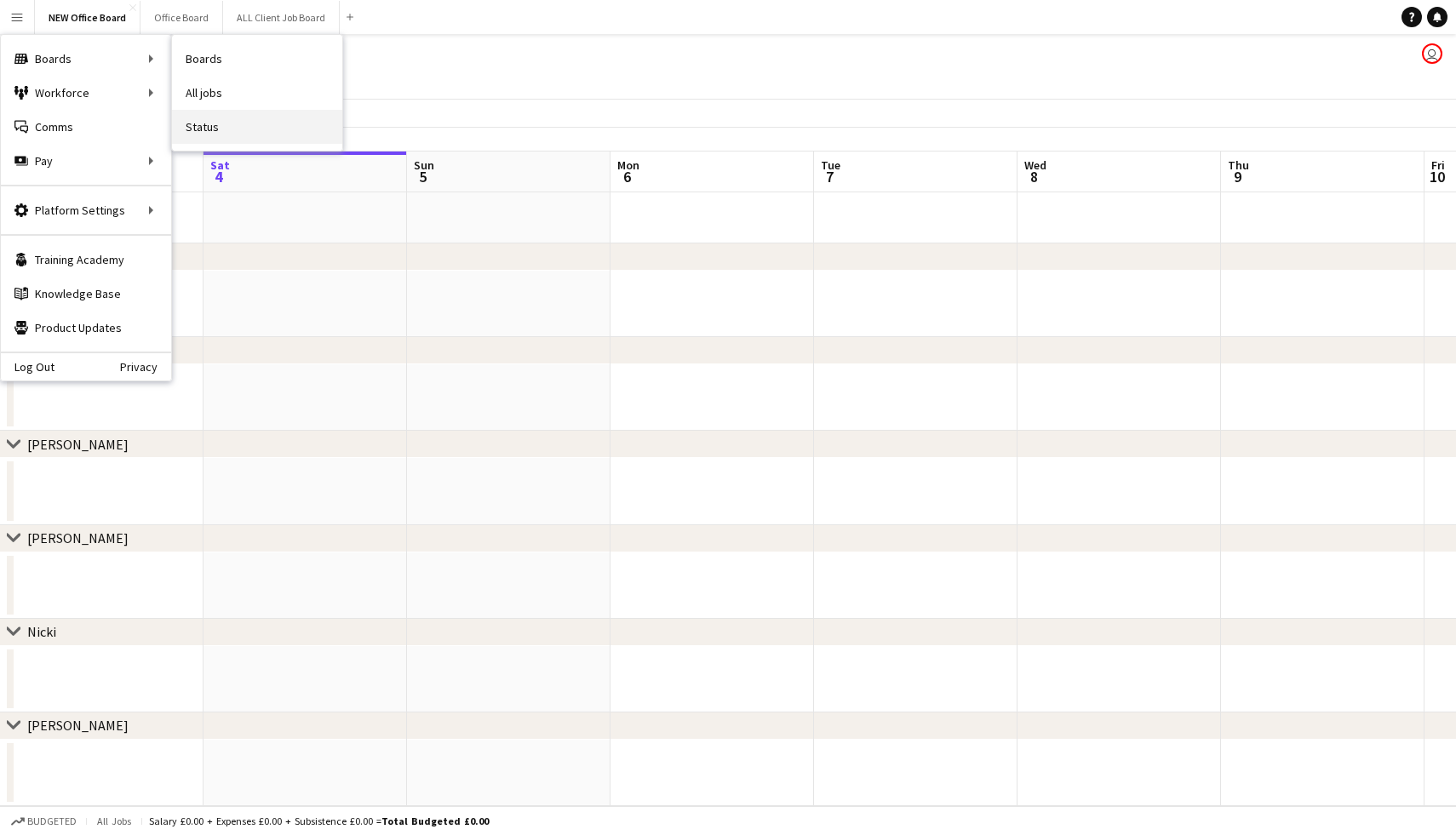
click at [226, 136] on link "Status" at bounding box center [258, 126] width 170 height 34
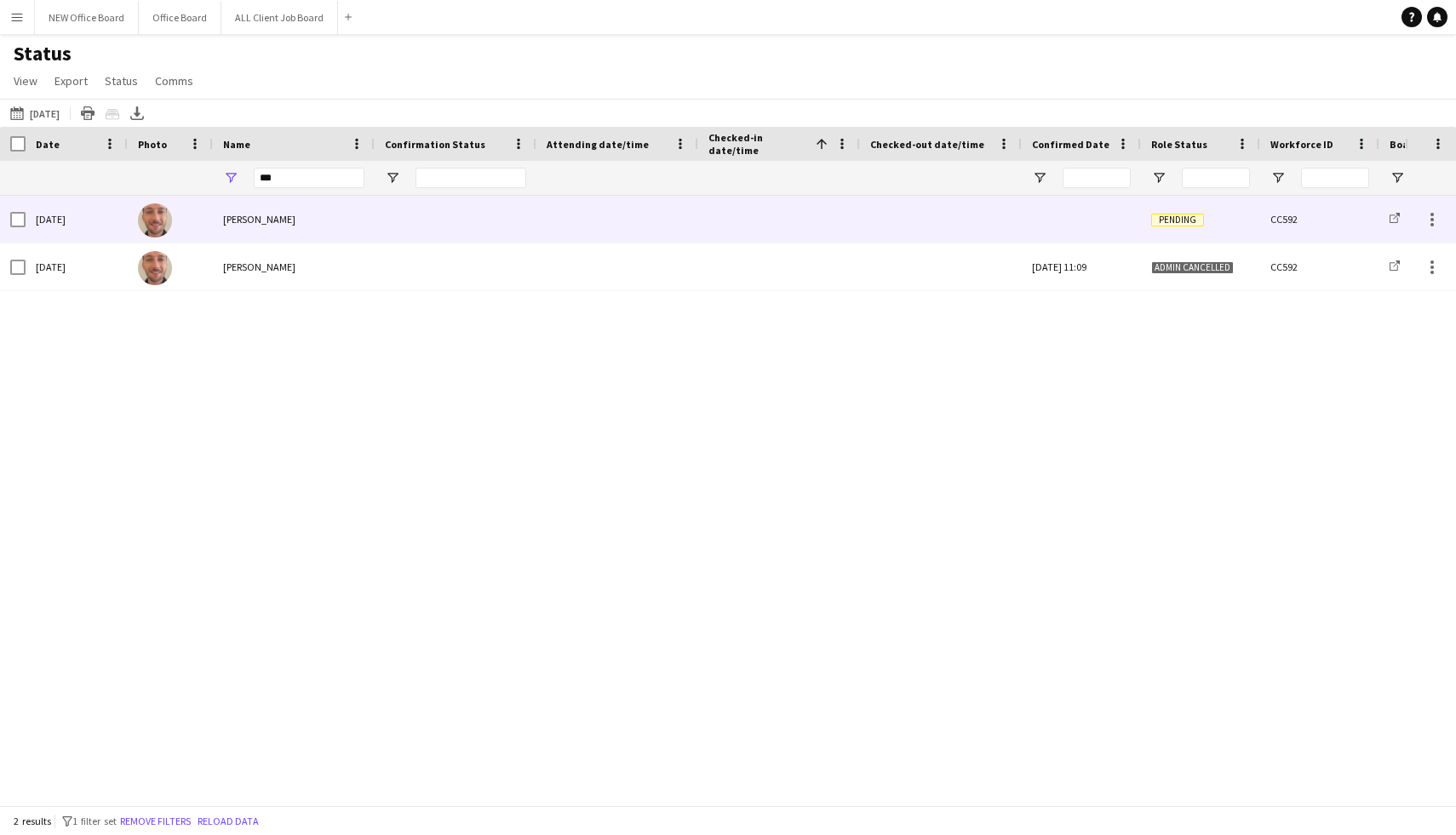
click at [1184, 222] on span "Pending" at bounding box center [1177, 220] width 52 height 13
click at [1432, 222] on div at bounding box center [1432, 219] width 20 height 20
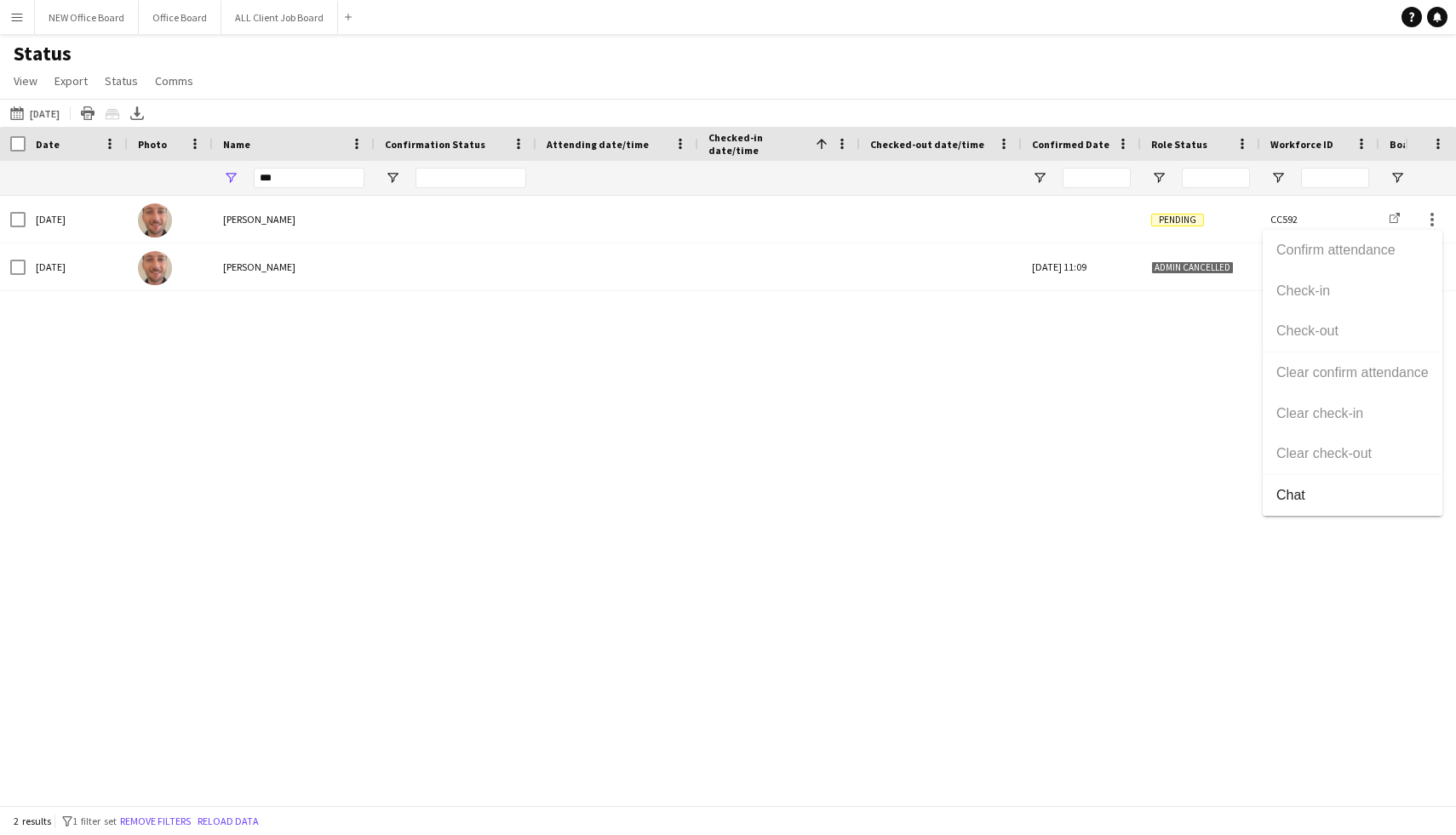
click at [1353, 381] on div "Confirm attendance Check-in Check-out Clear confirm attendance Clear check-in C…" at bounding box center [1351, 372] width 179 height 286
click at [787, 191] on div at bounding box center [779, 177] width 141 height 34
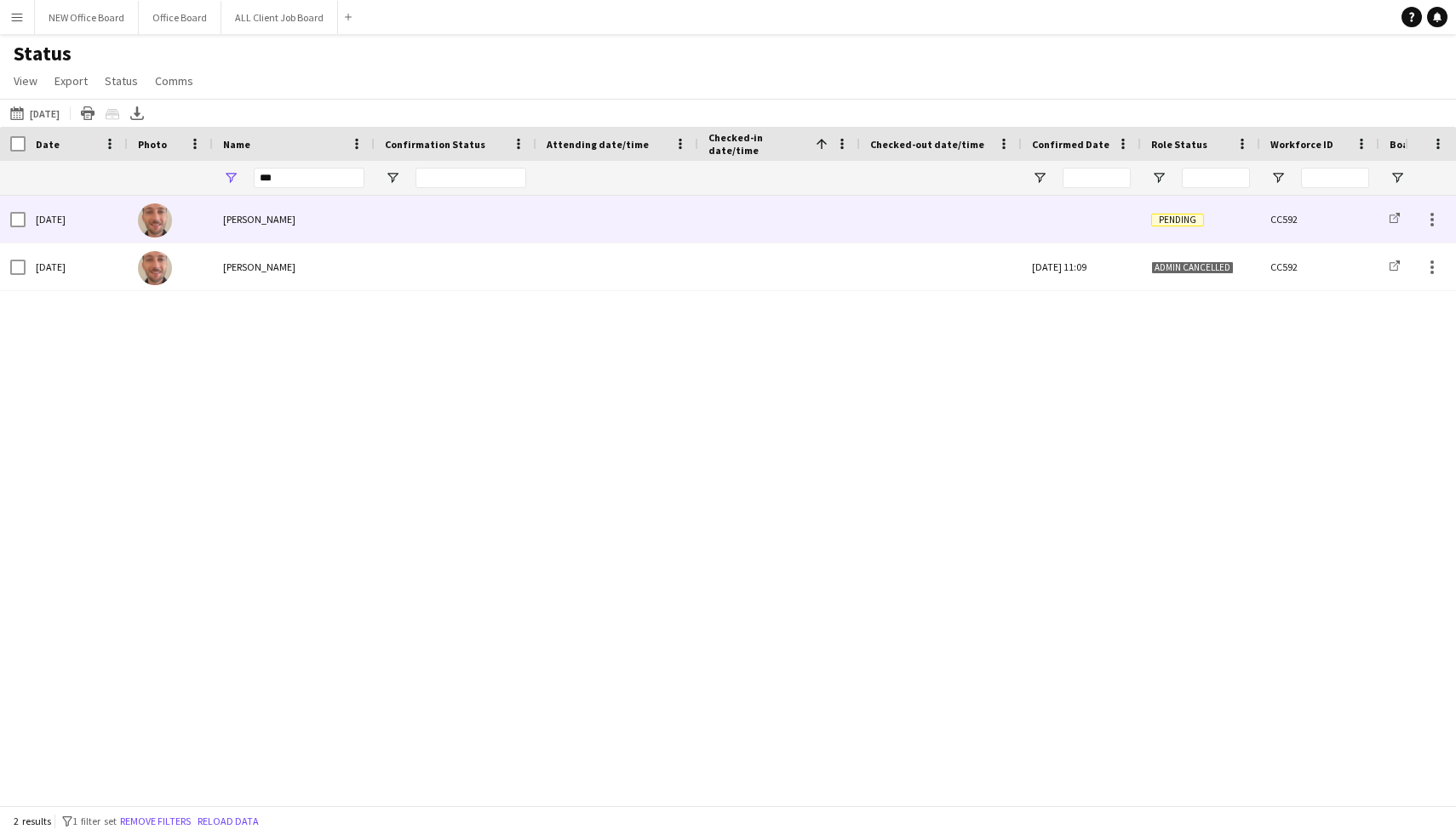
click at [1172, 232] on div "Pending" at bounding box center [1200, 219] width 119 height 46
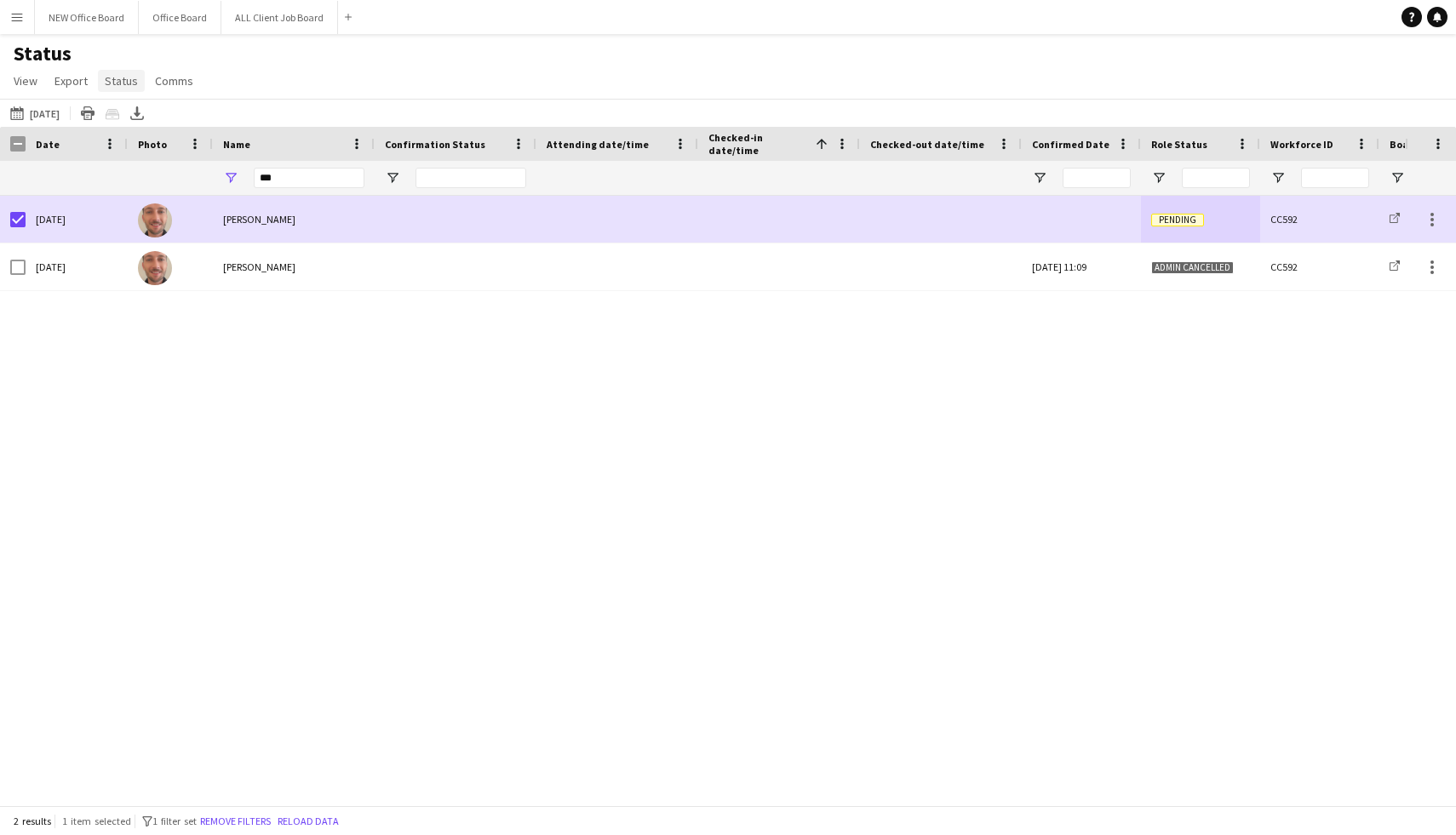
click at [115, 72] on link "Status" at bounding box center [121, 80] width 46 height 22
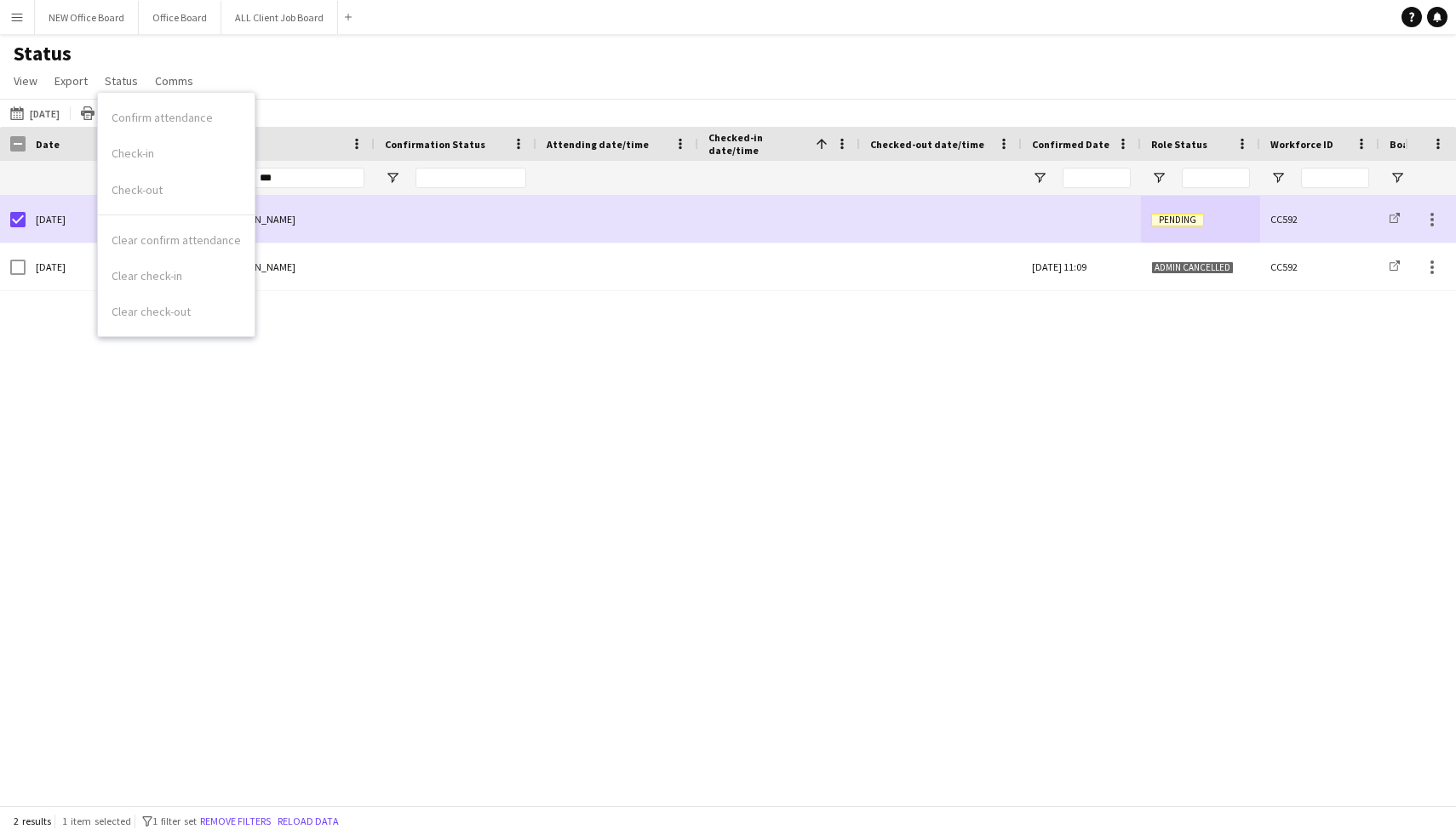
click at [505, 382] on div "Sat, 4 Oct 2025 Gabriel Waddingham Pending CC592 ALL Client Job Board (A Tier) …" at bounding box center [702, 500] width 1405 height 609
